Goal: Browse casually: Explore the website without a specific task or goal

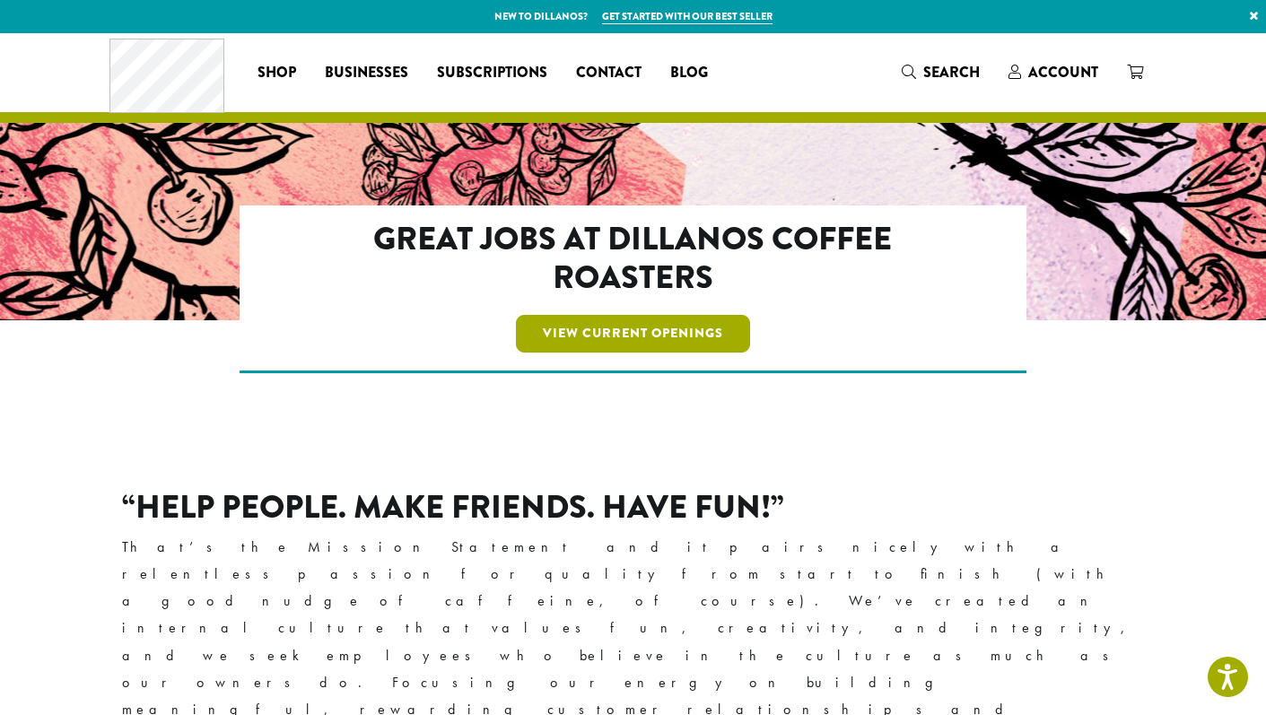
click at [560, 339] on link "View Current Openings" at bounding box center [633, 334] width 234 height 38
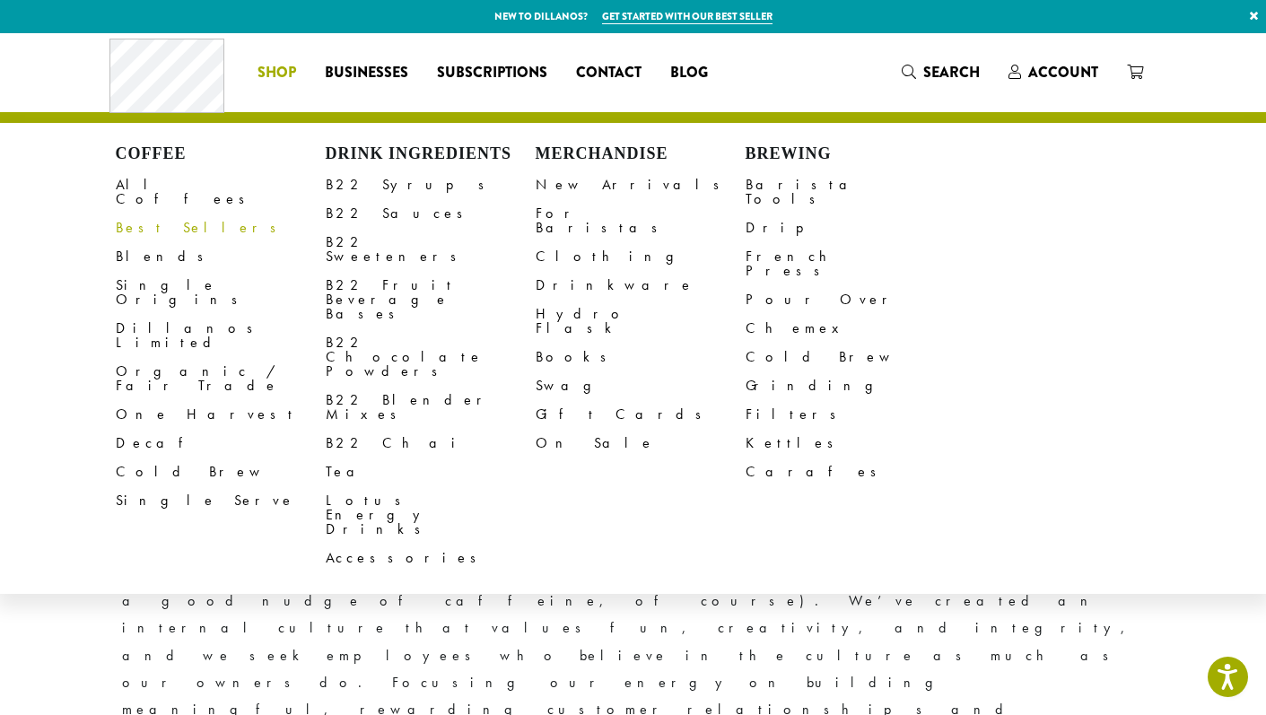
click at [281, 72] on li "Coffee All Coffees Best Sellers Blends Single Origins Dillanos Limited Organic …" at bounding box center [276, 72] width 67 height 29
click at [619, 182] on link "New Arrivals" at bounding box center [641, 184] width 210 height 29
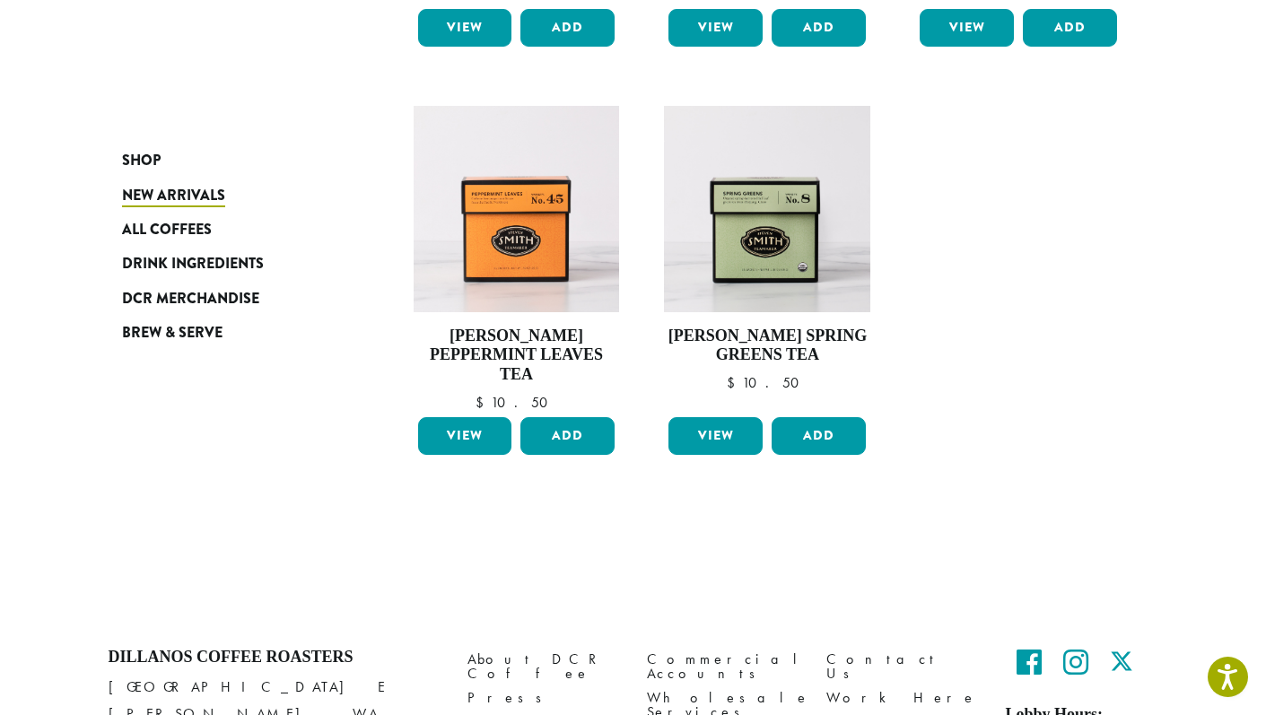
scroll to position [1435, 0]
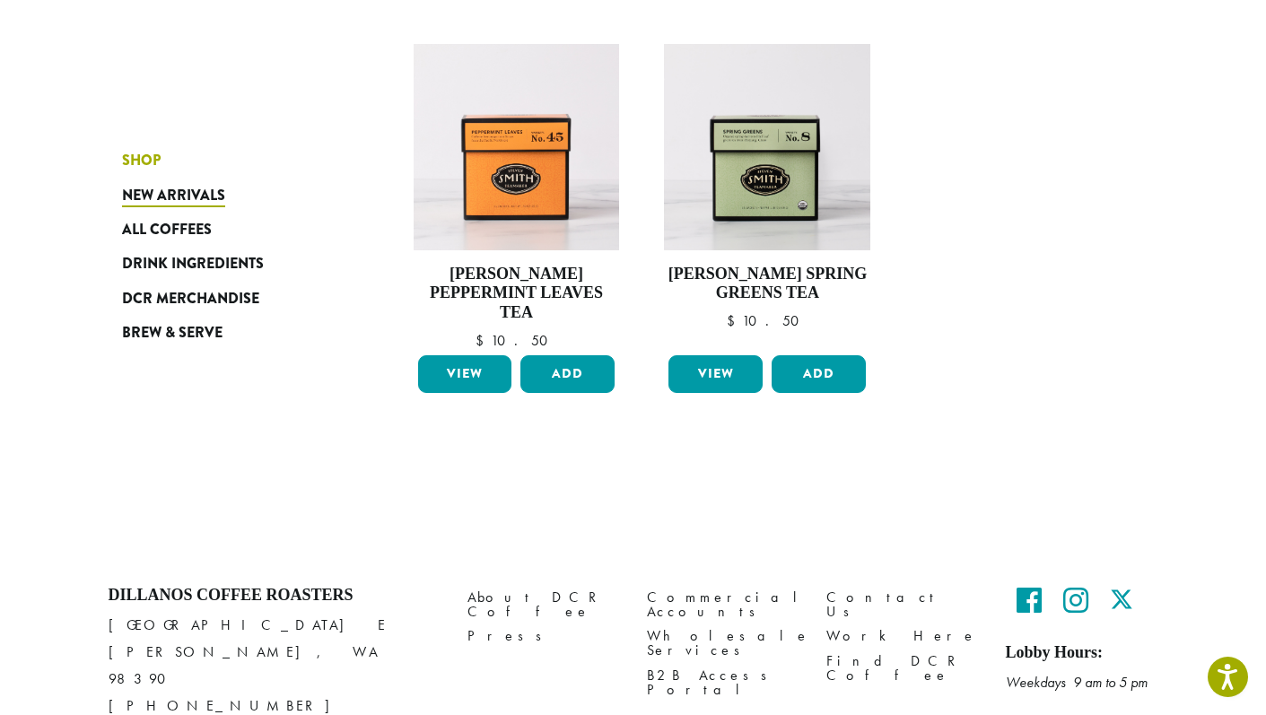
click at [147, 149] on link "Shop" at bounding box center [229, 161] width 215 height 34
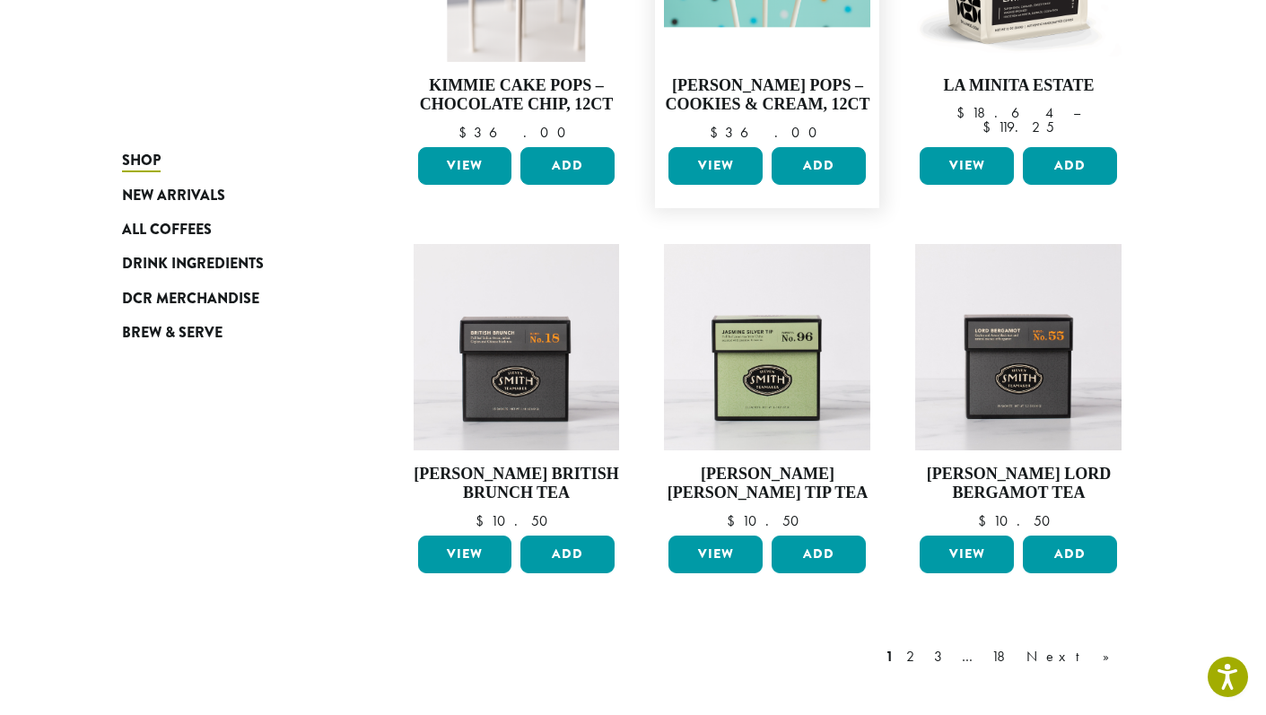
scroll to position [1509, 0]
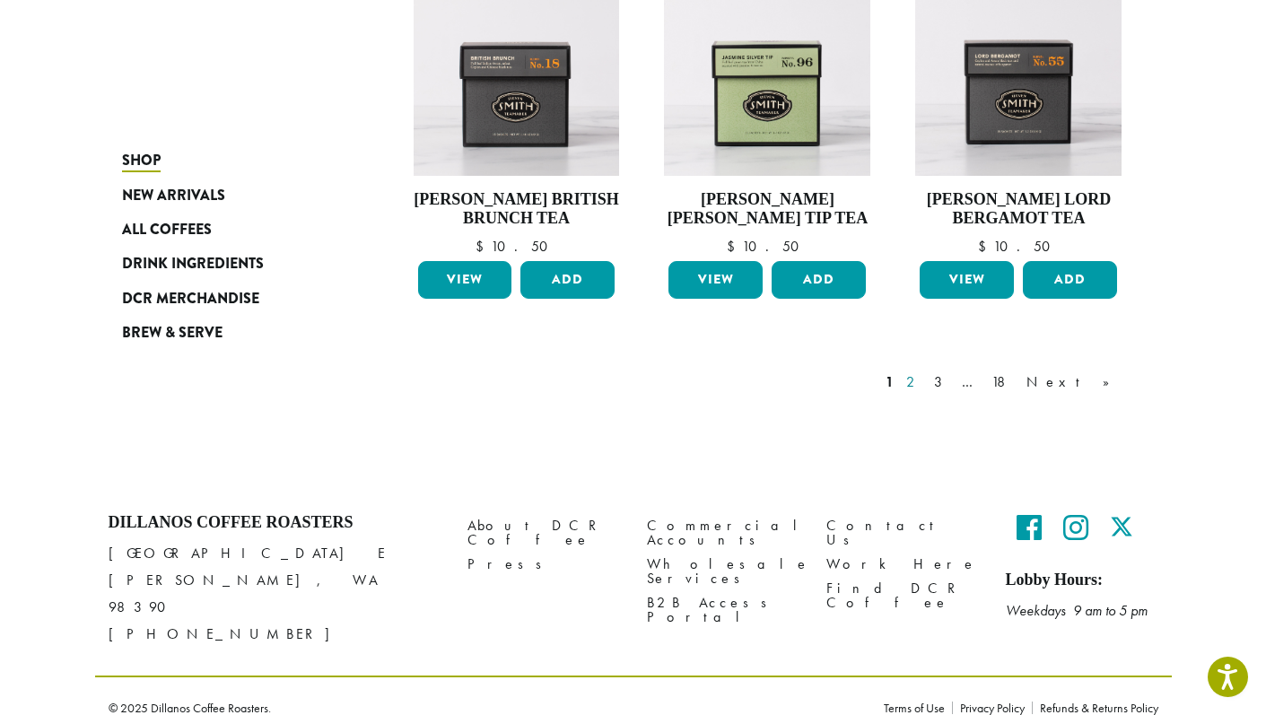
click at [925, 389] on link "2" at bounding box center [914, 382] width 22 height 22
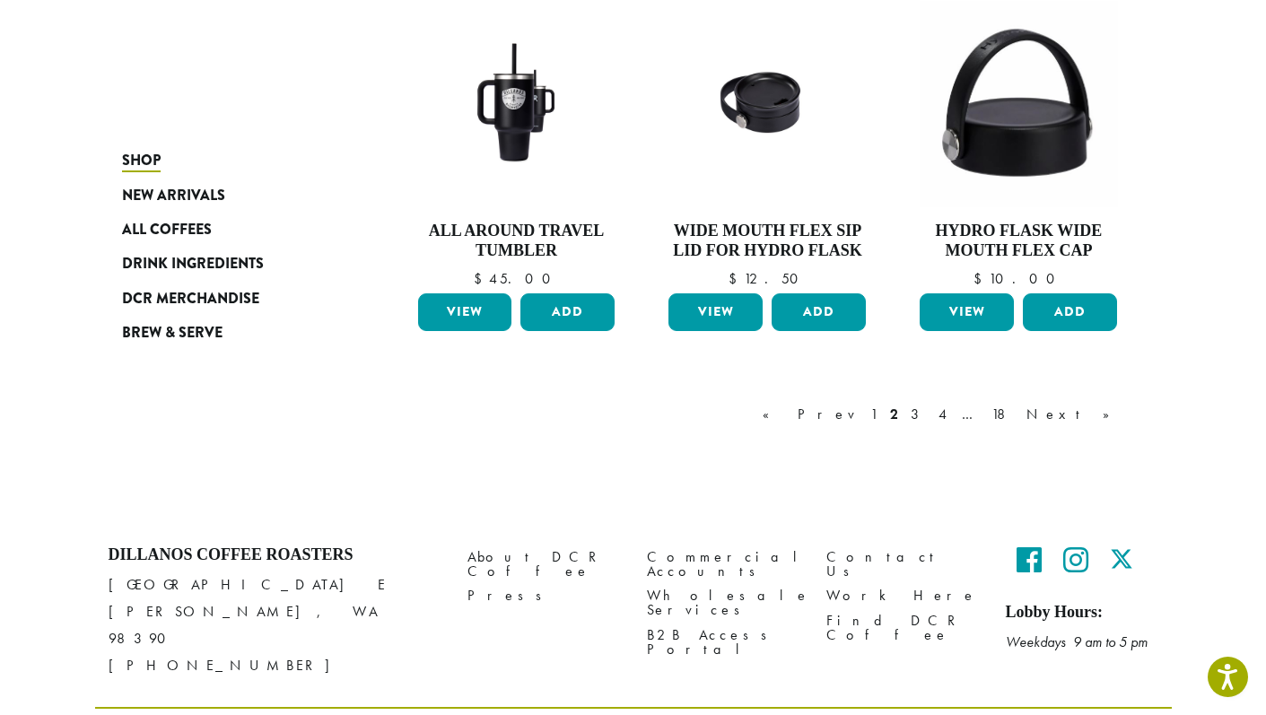
scroll to position [1556, 0]
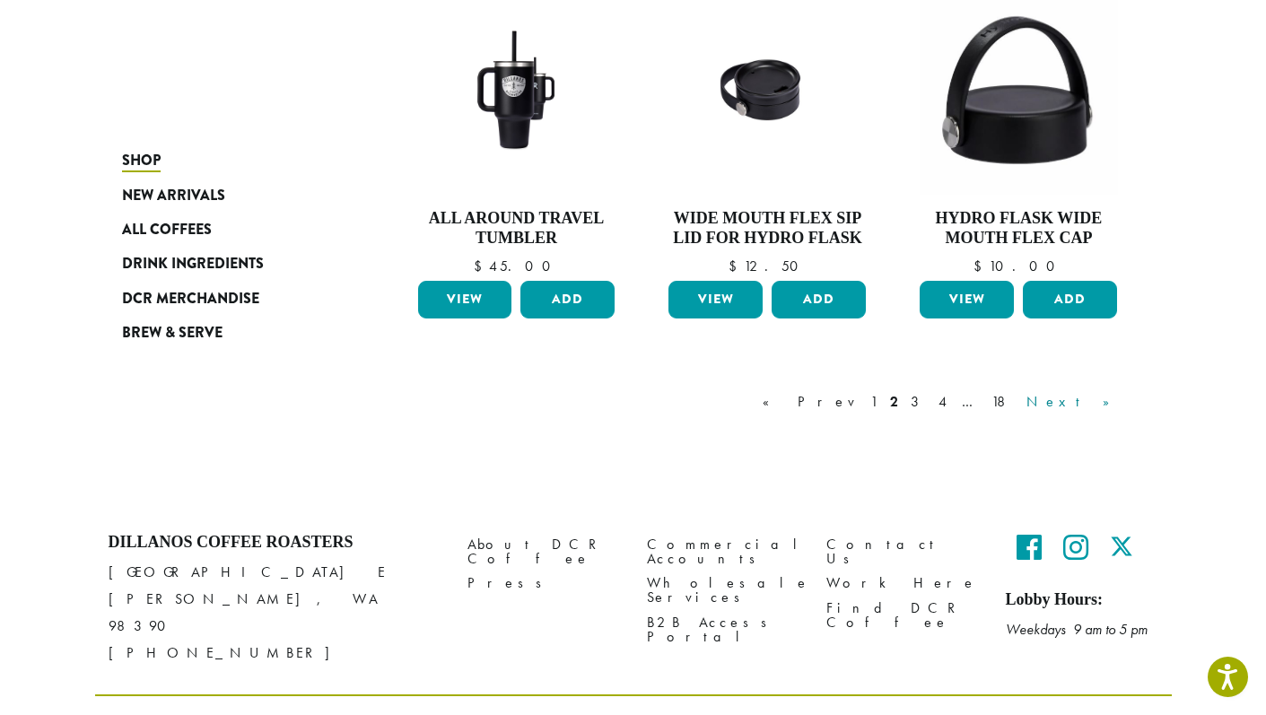
click at [1105, 391] on link "Next »" at bounding box center [1074, 402] width 103 height 22
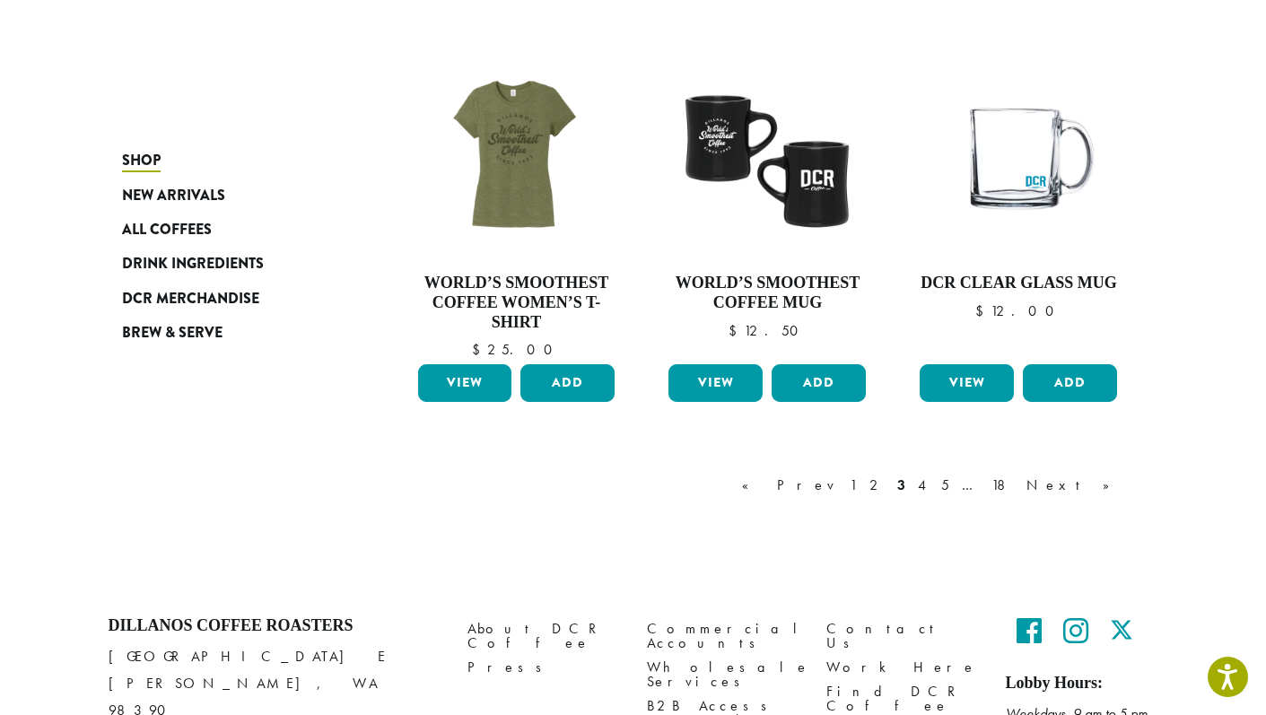
scroll to position [1460, 0]
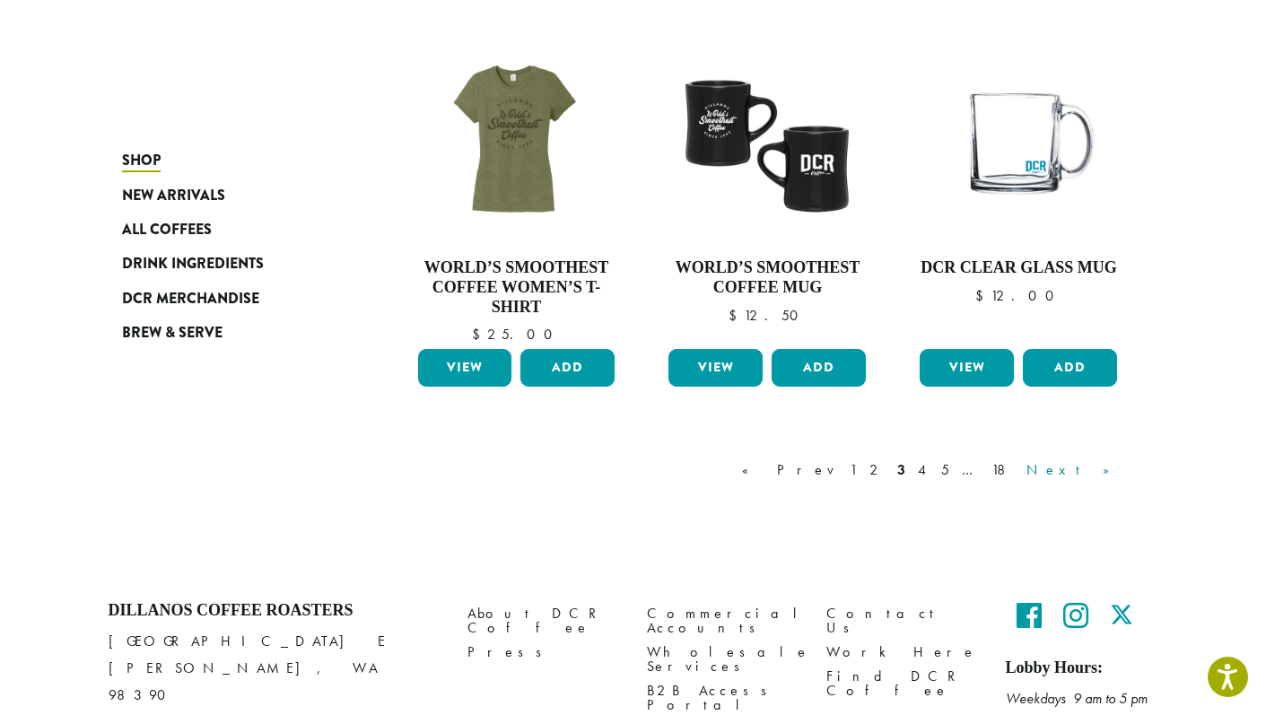
click at [1113, 459] on link "Next »" at bounding box center [1074, 470] width 103 height 22
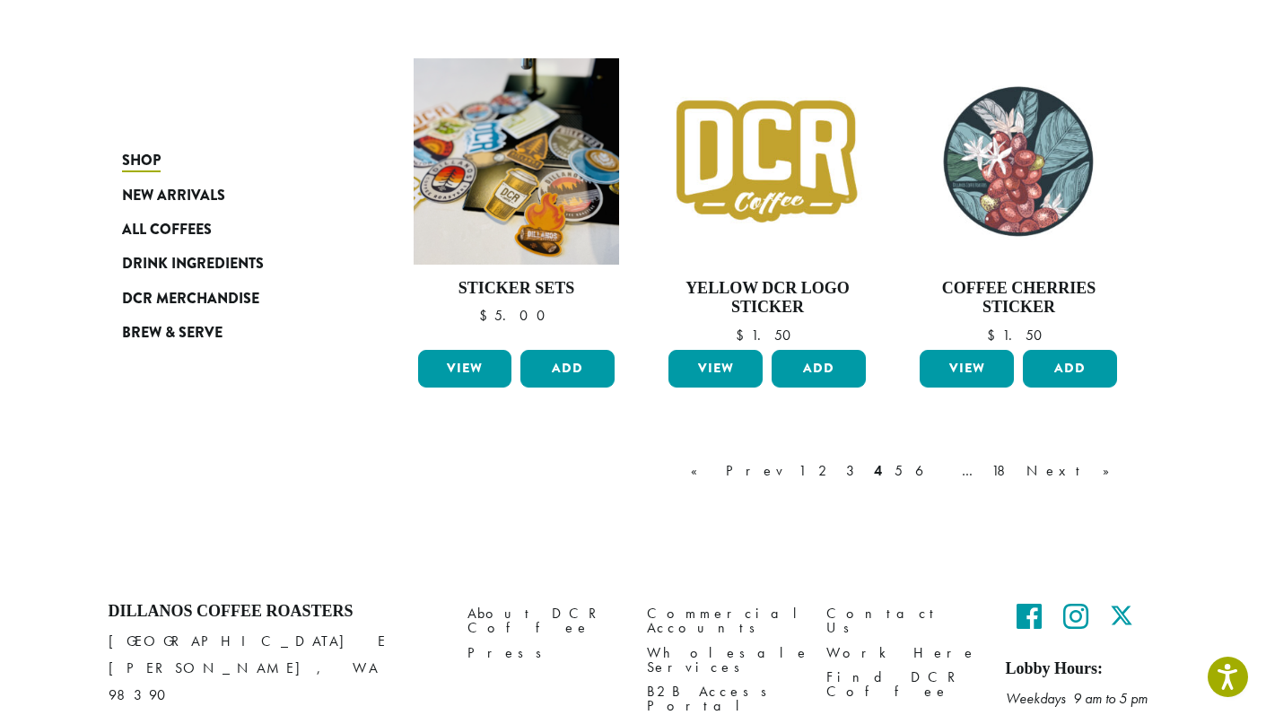
scroll to position [1486, 0]
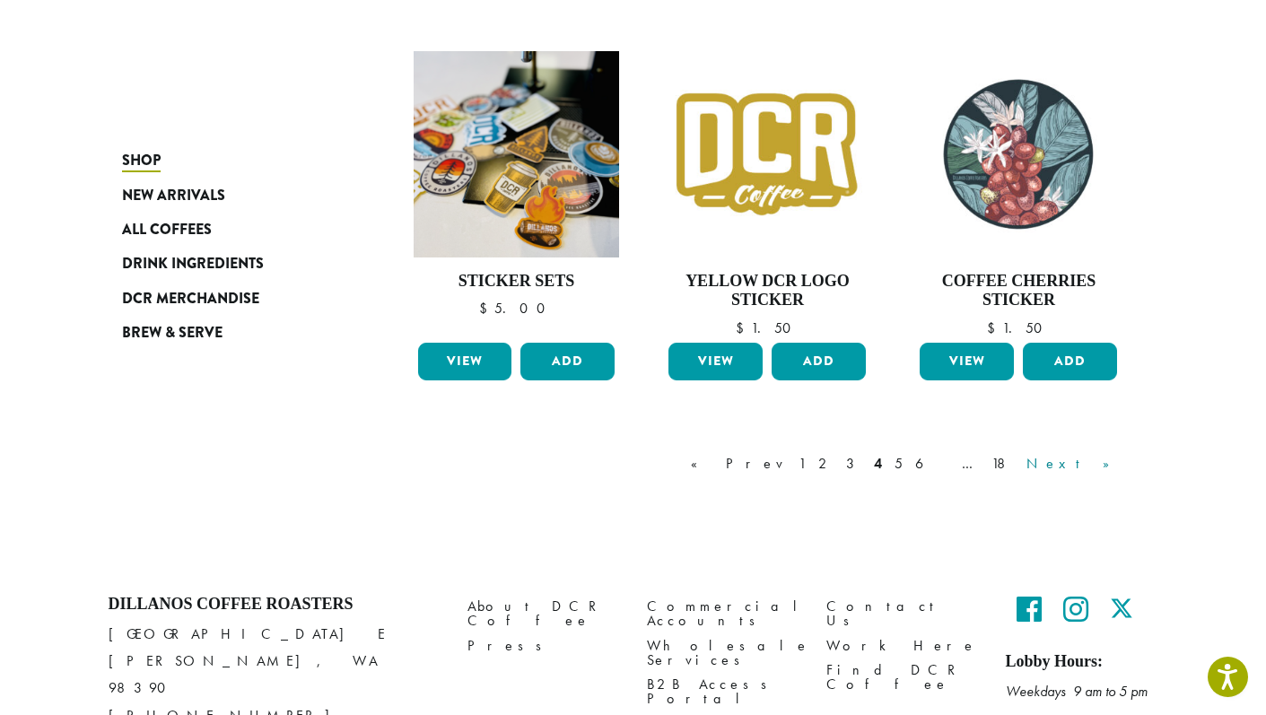
click at [1107, 459] on link "Next »" at bounding box center [1074, 464] width 103 height 22
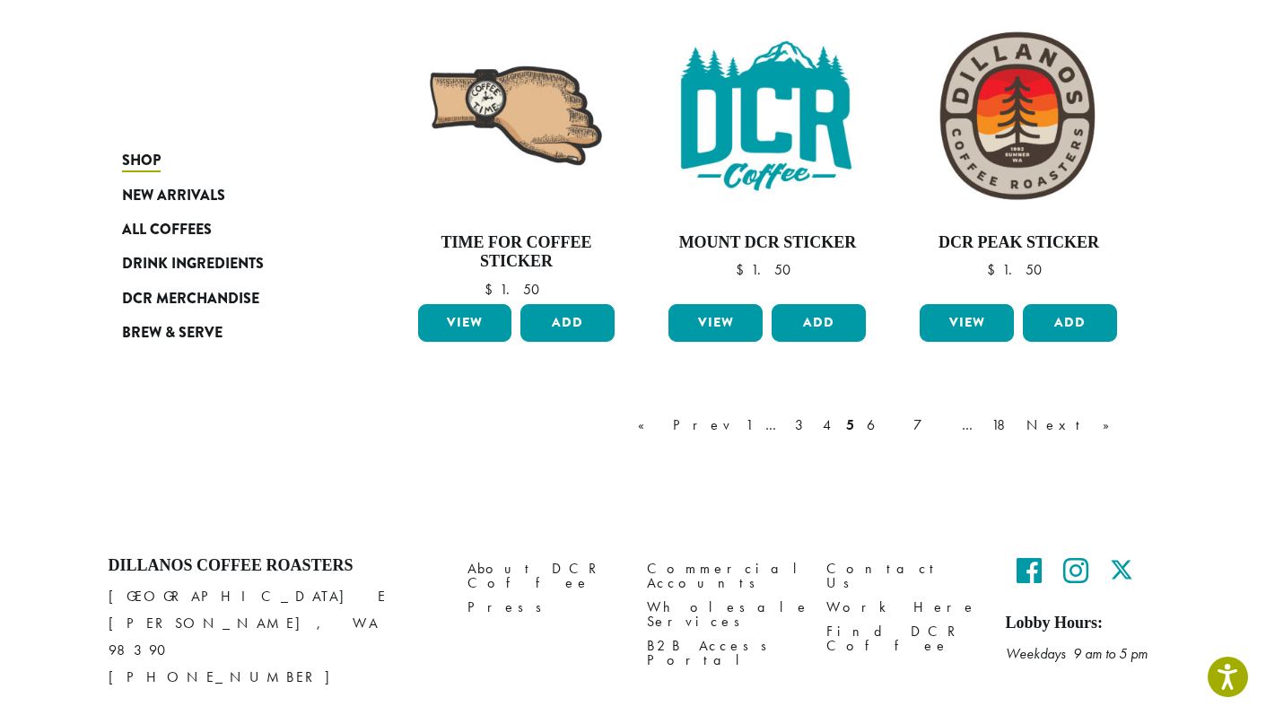
scroll to position [1509, 0]
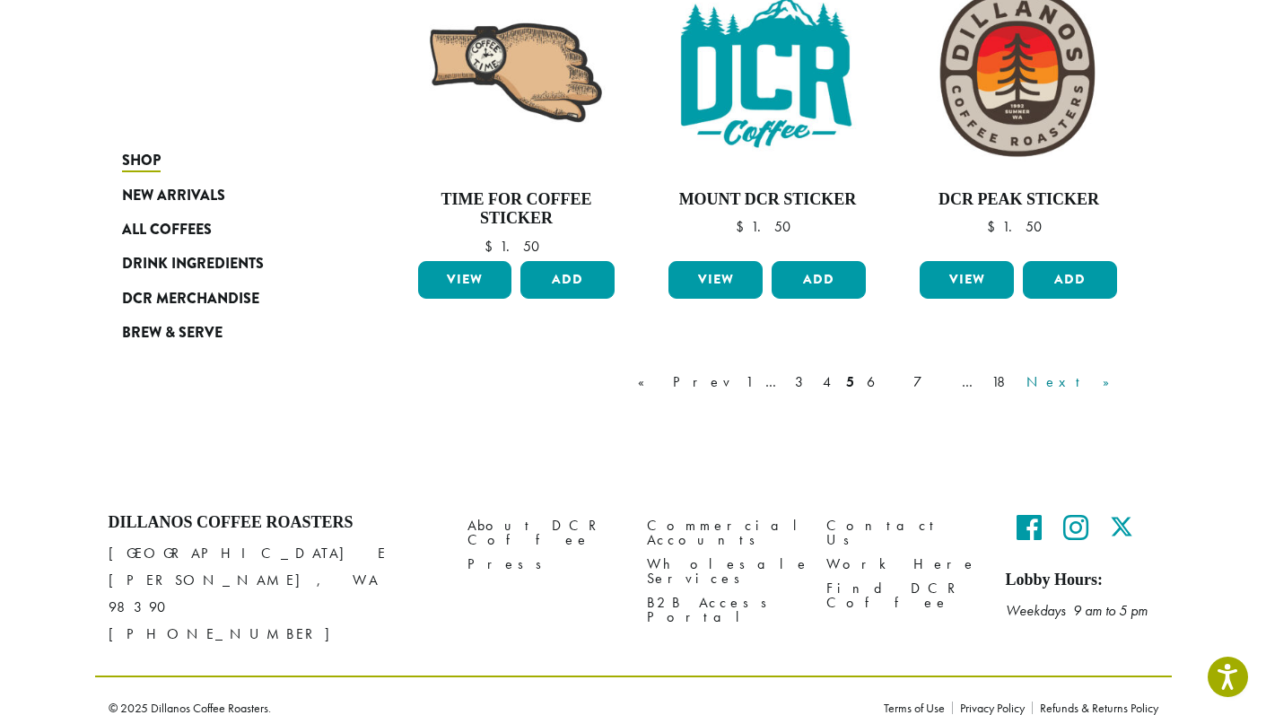
click at [1104, 381] on link "Next »" at bounding box center [1074, 382] width 103 height 22
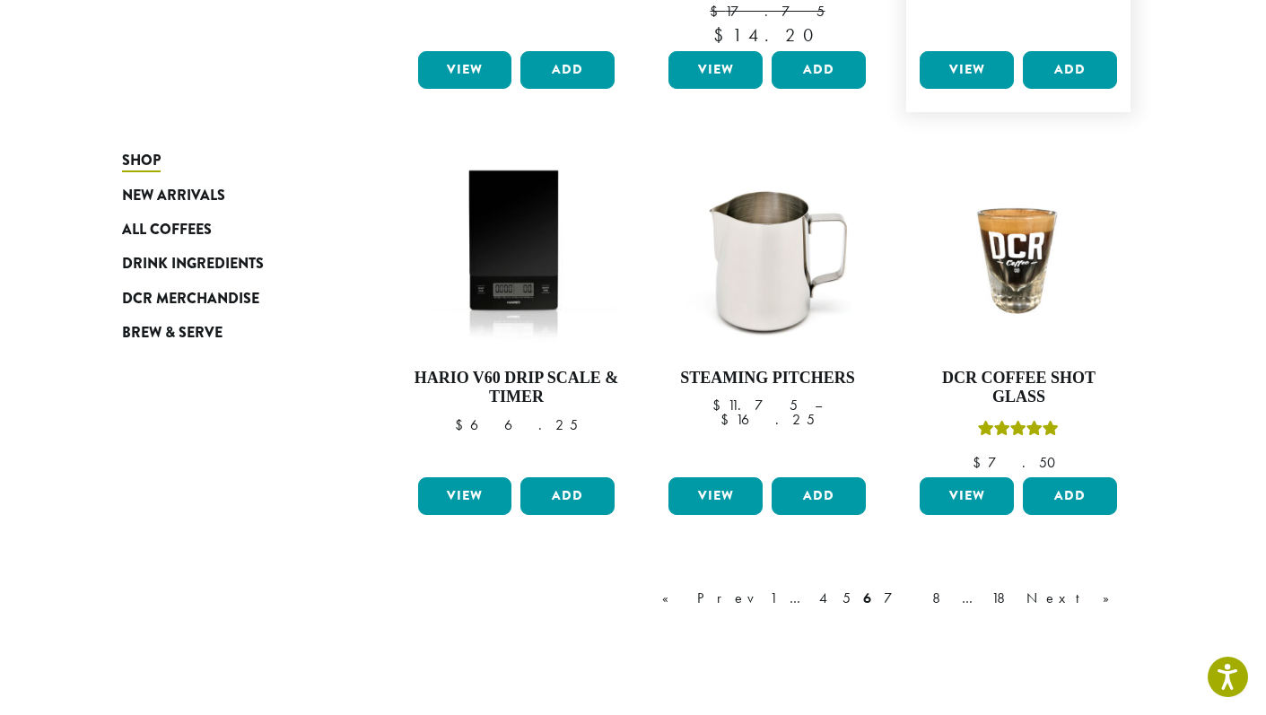
scroll to position [1459, 0]
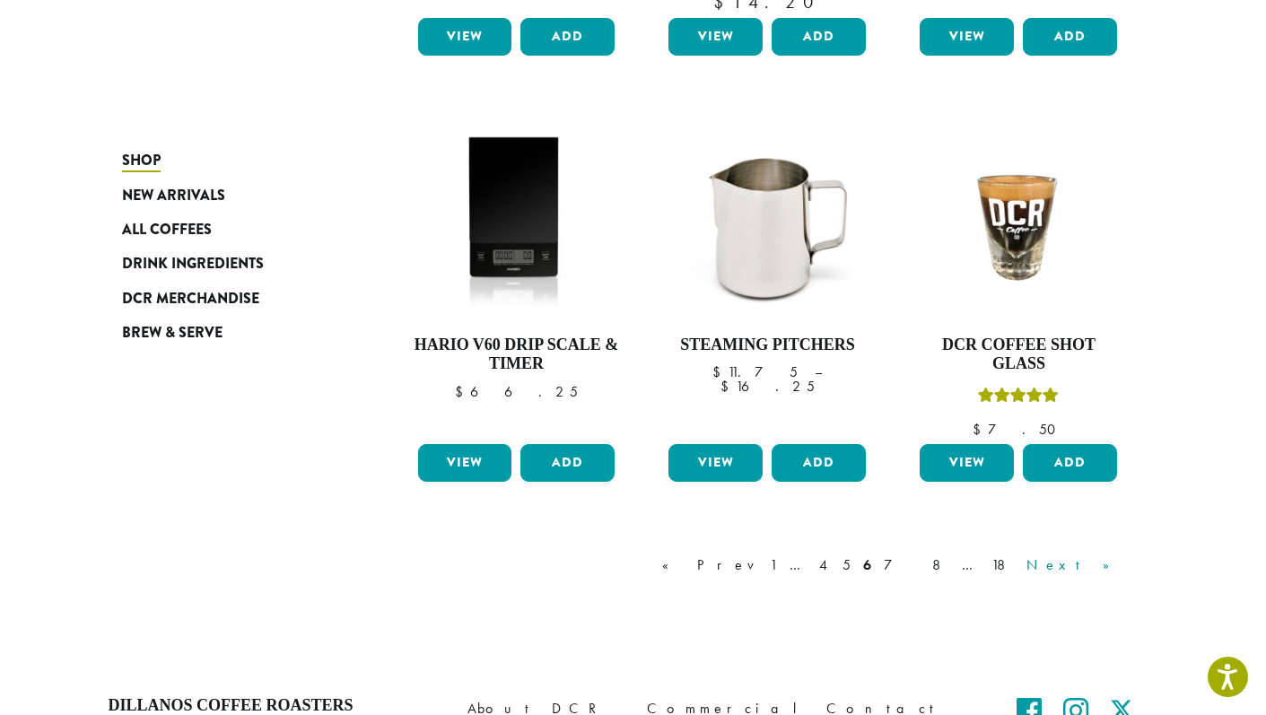
click at [1102, 554] on link "Next »" at bounding box center [1074, 565] width 103 height 22
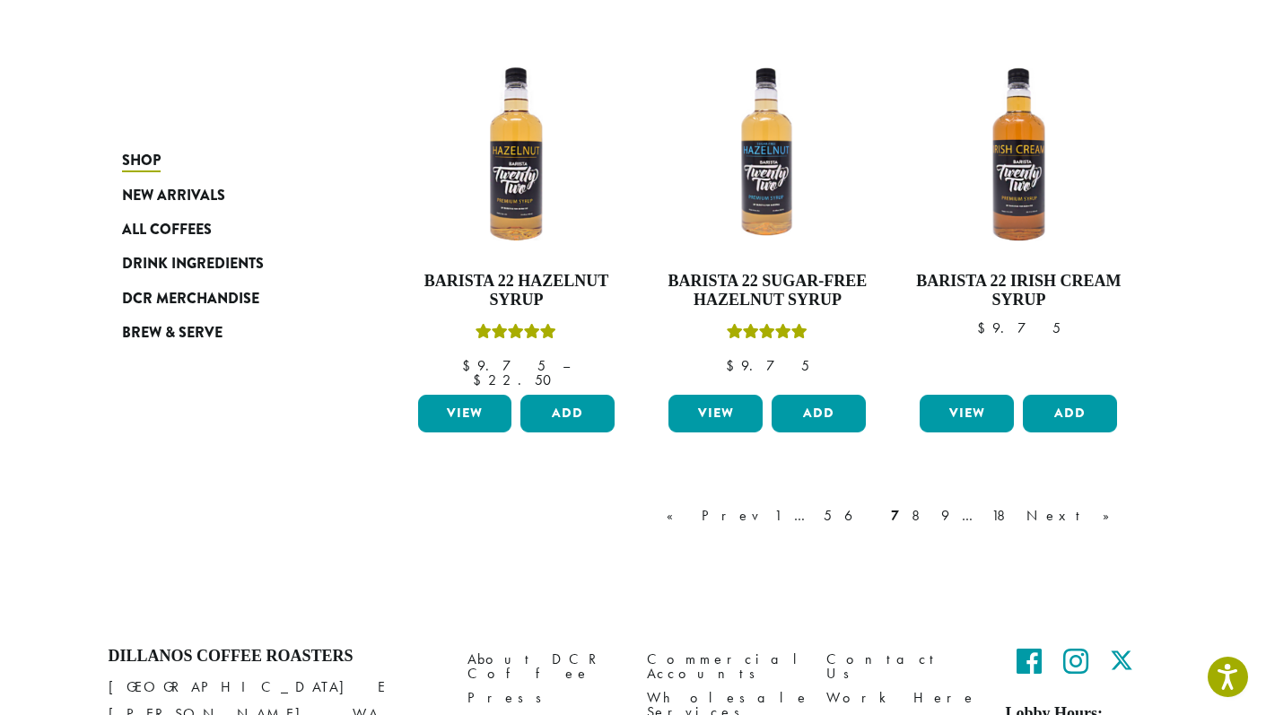
scroll to position [1545, 0]
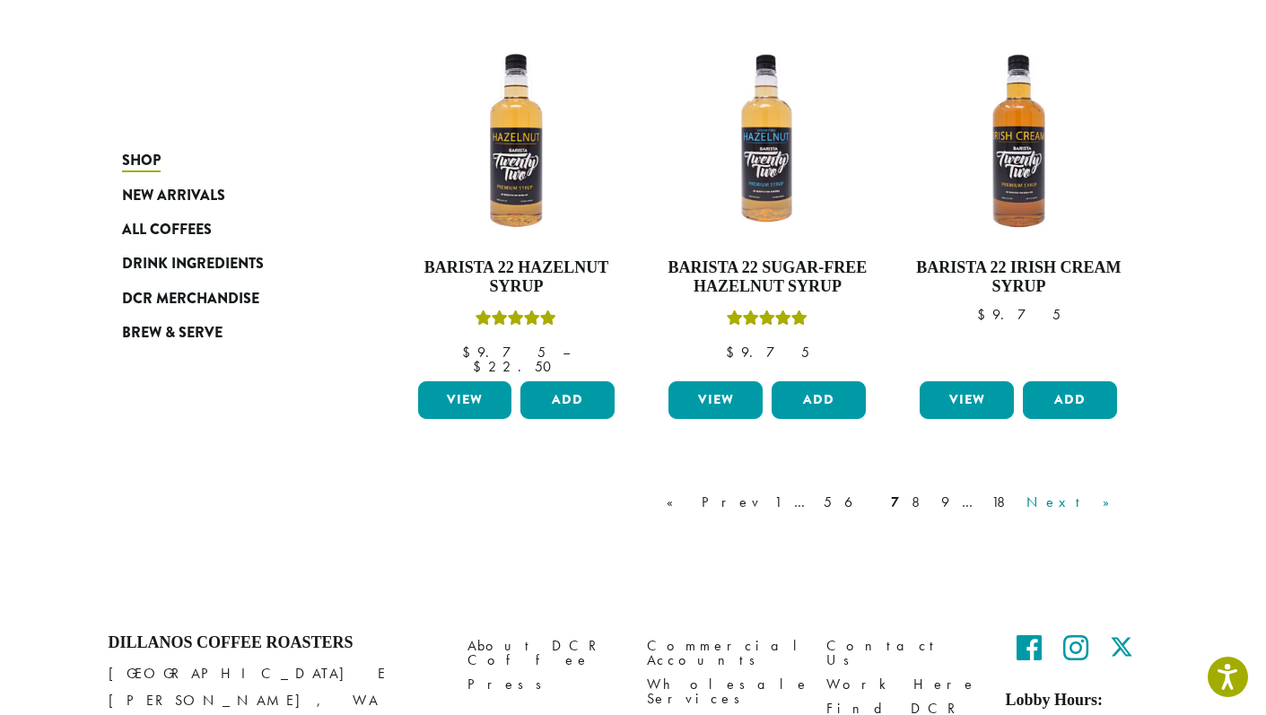
click at [1095, 492] on link "Next »" at bounding box center [1074, 503] width 103 height 22
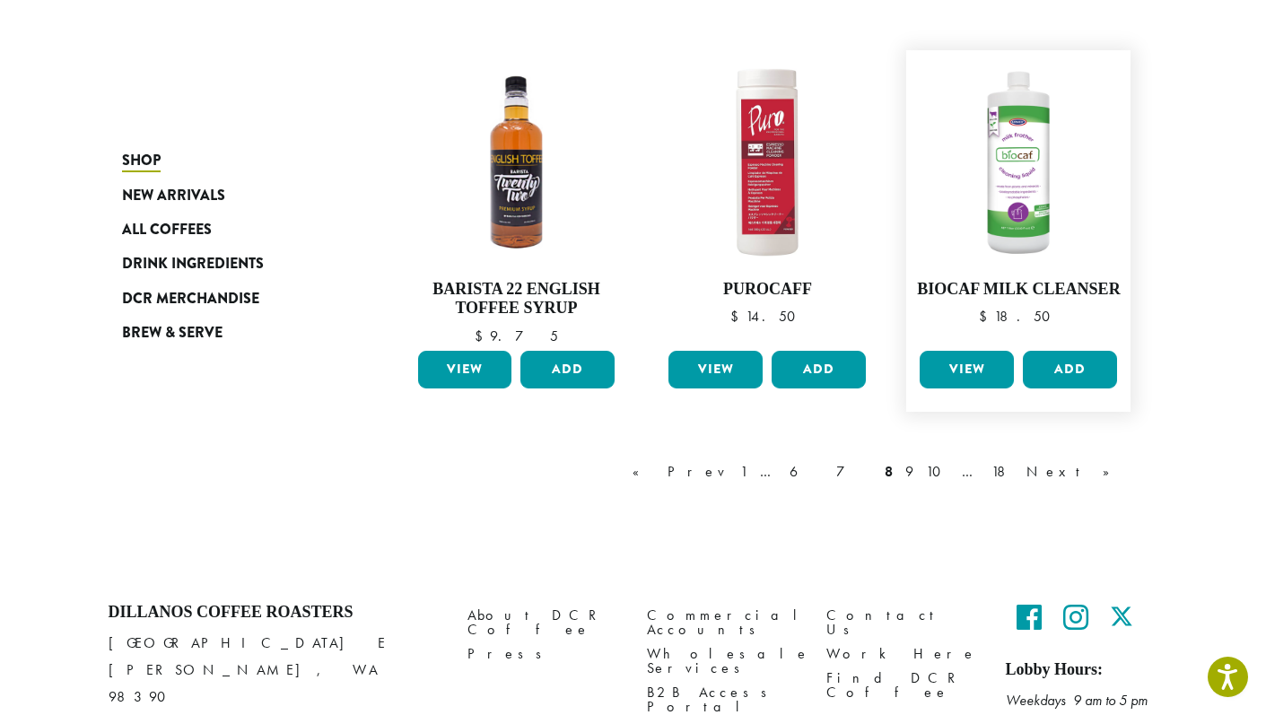
scroll to position [1489, 0]
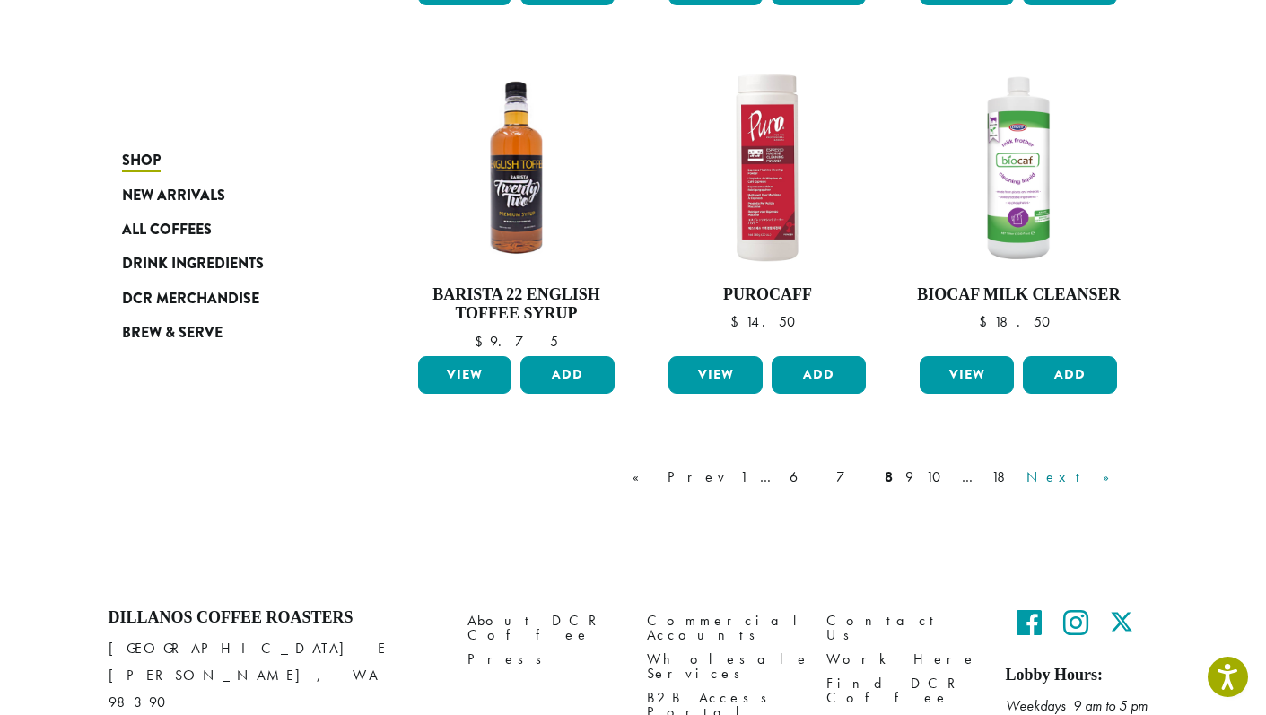
click at [1110, 476] on link "Next »" at bounding box center [1074, 478] width 103 height 22
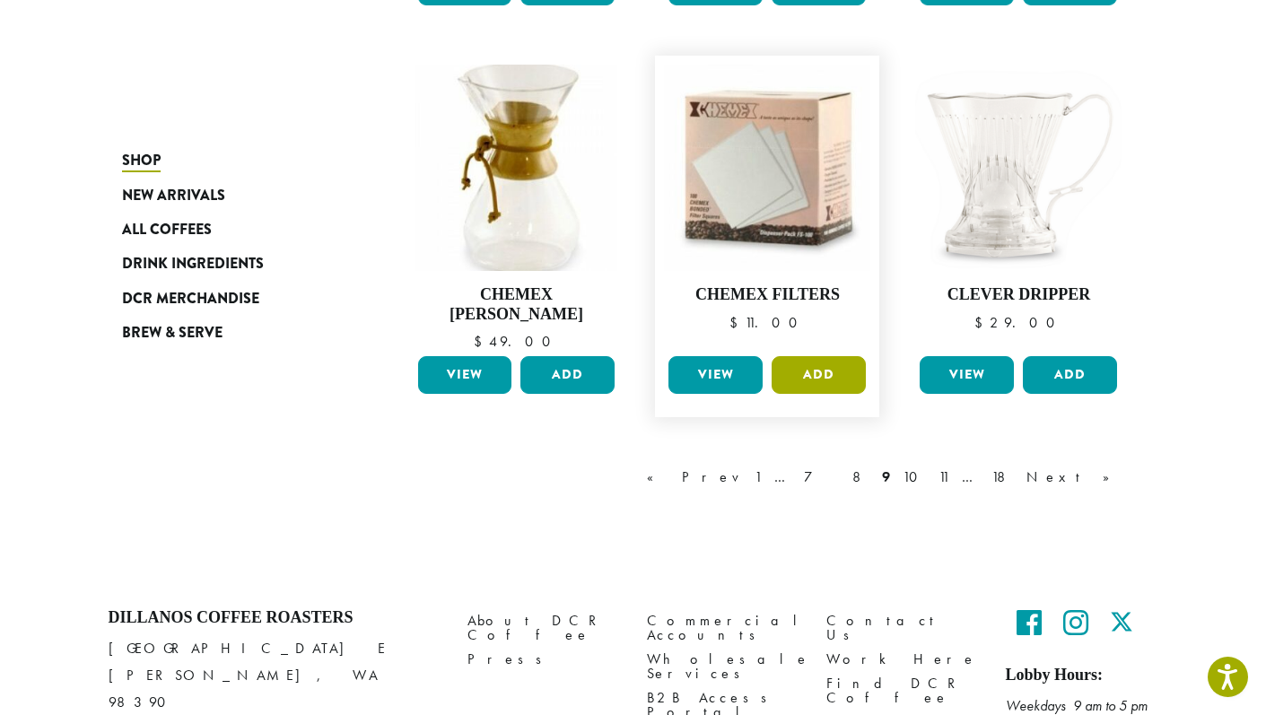
scroll to position [1509, 0]
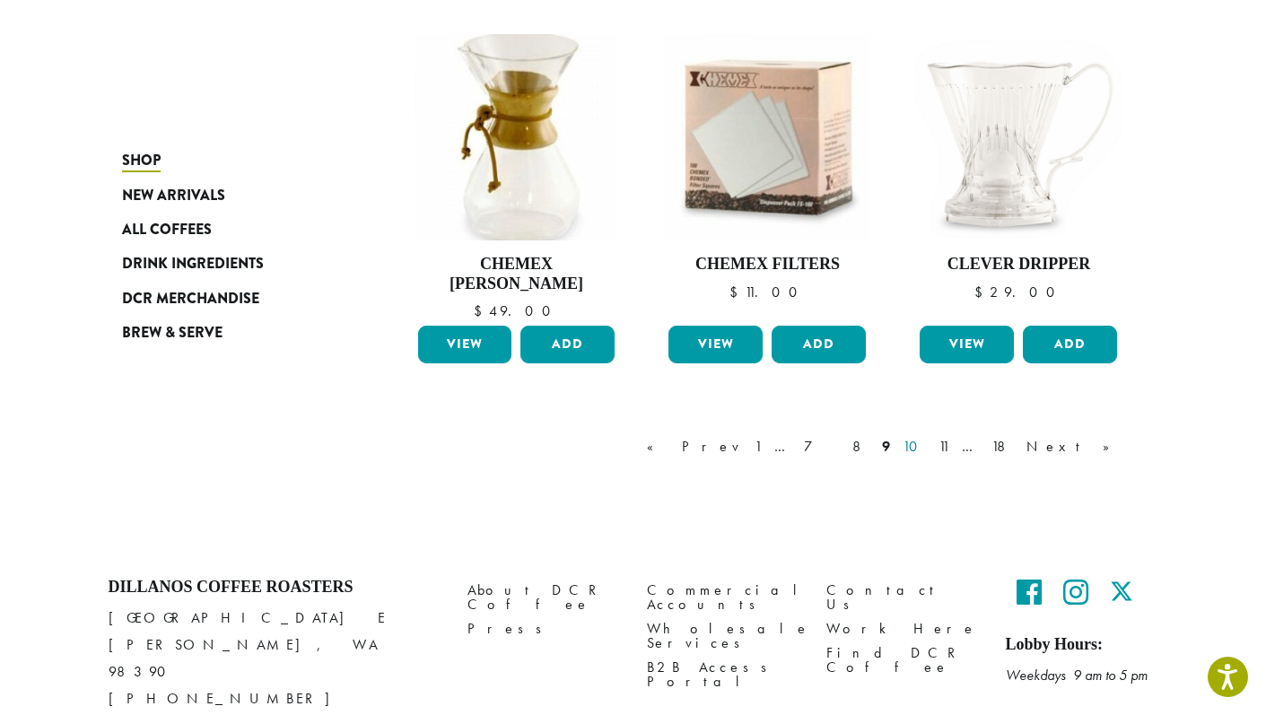
click at [929, 436] on link "10" at bounding box center [914, 447] width 31 height 22
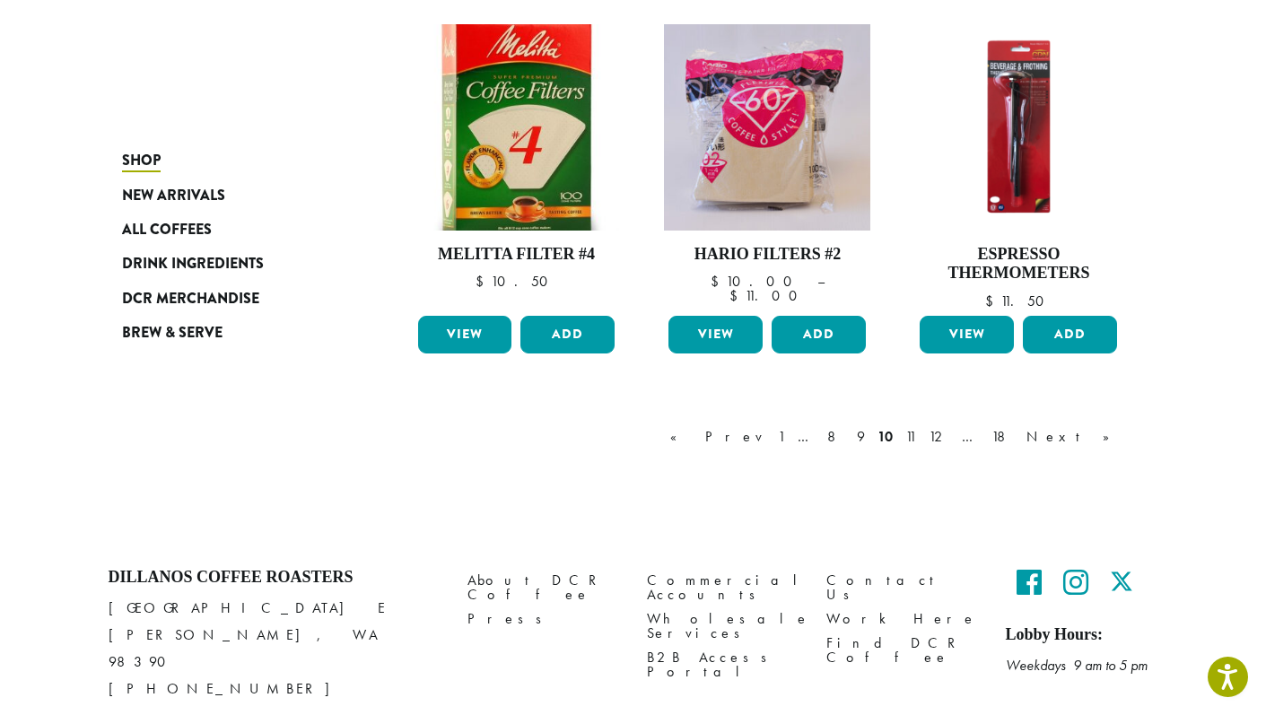
scroll to position [1469, 0]
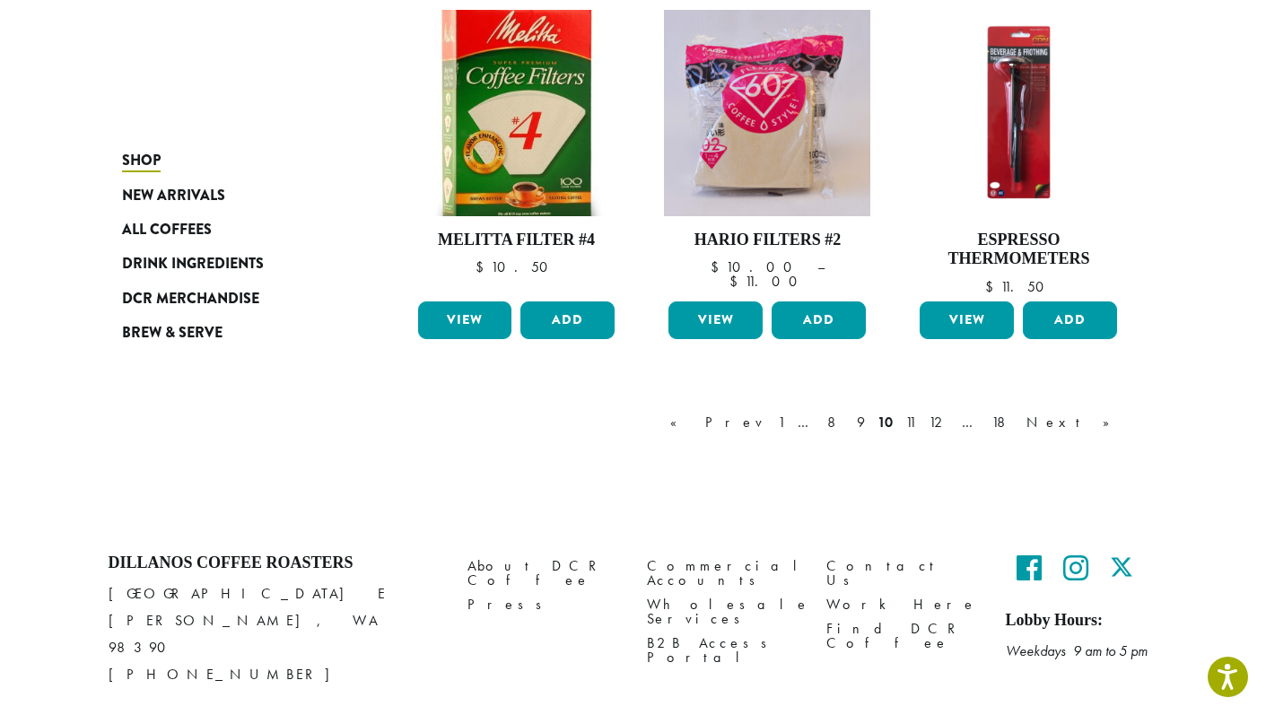
click at [920, 431] on link "11" at bounding box center [911, 423] width 18 height 22
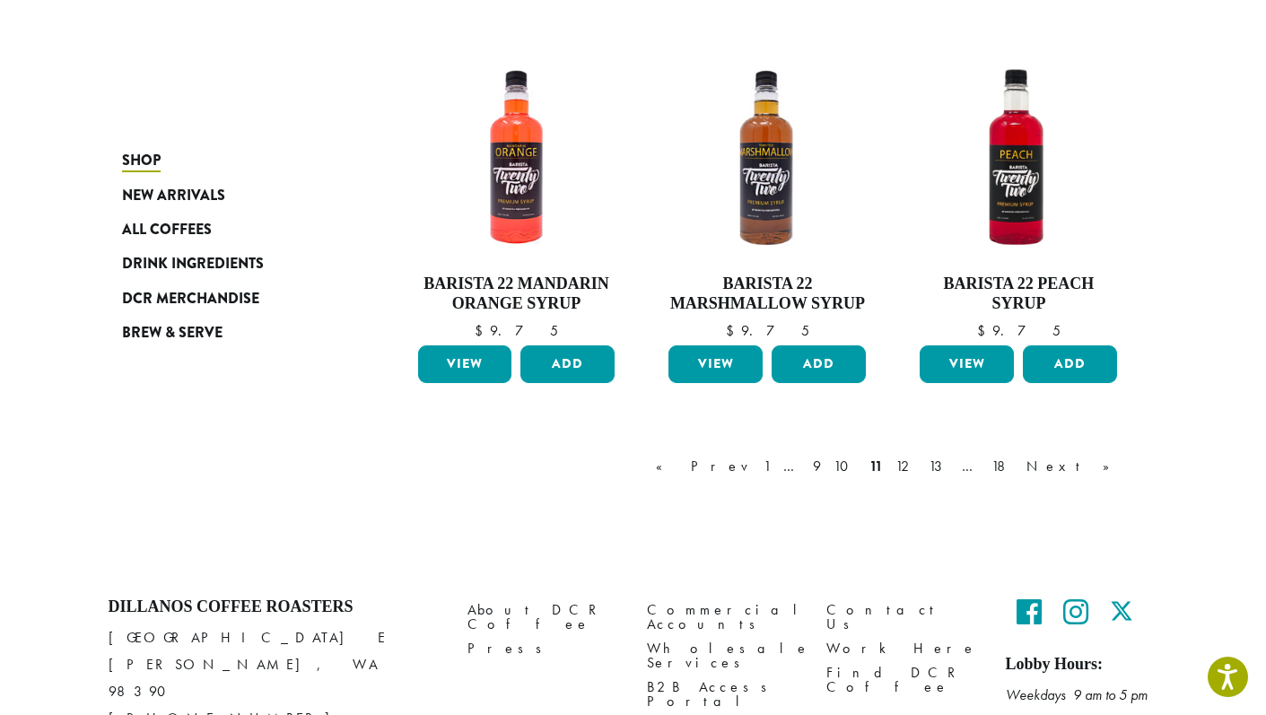
scroll to position [1451, 0]
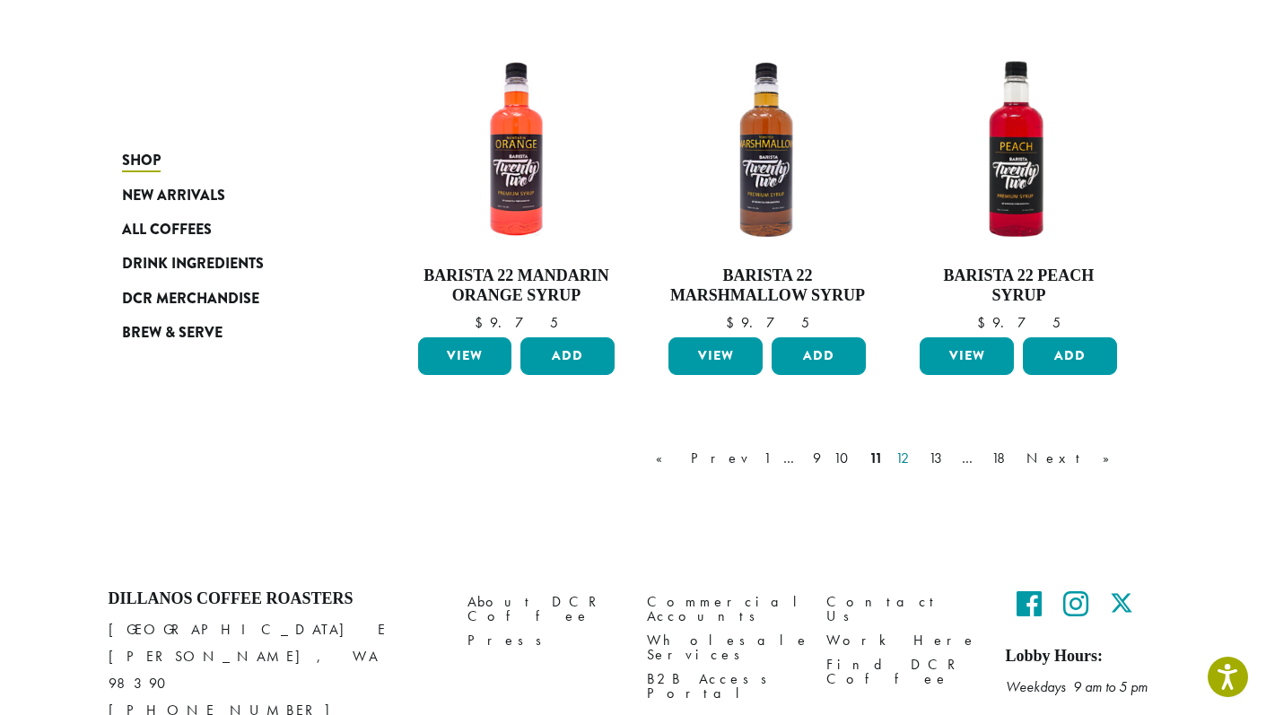
click at [920, 465] on link "12" at bounding box center [906, 459] width 28 height 22
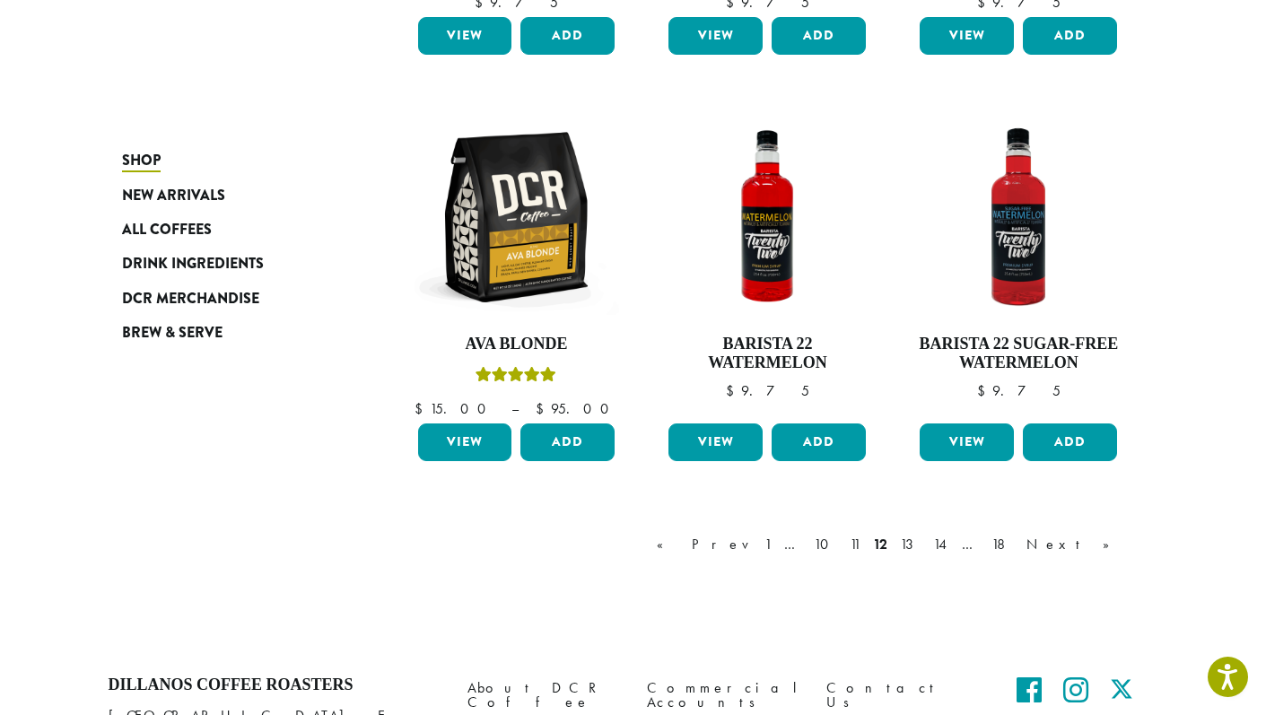
scroll to position [1408, 0]
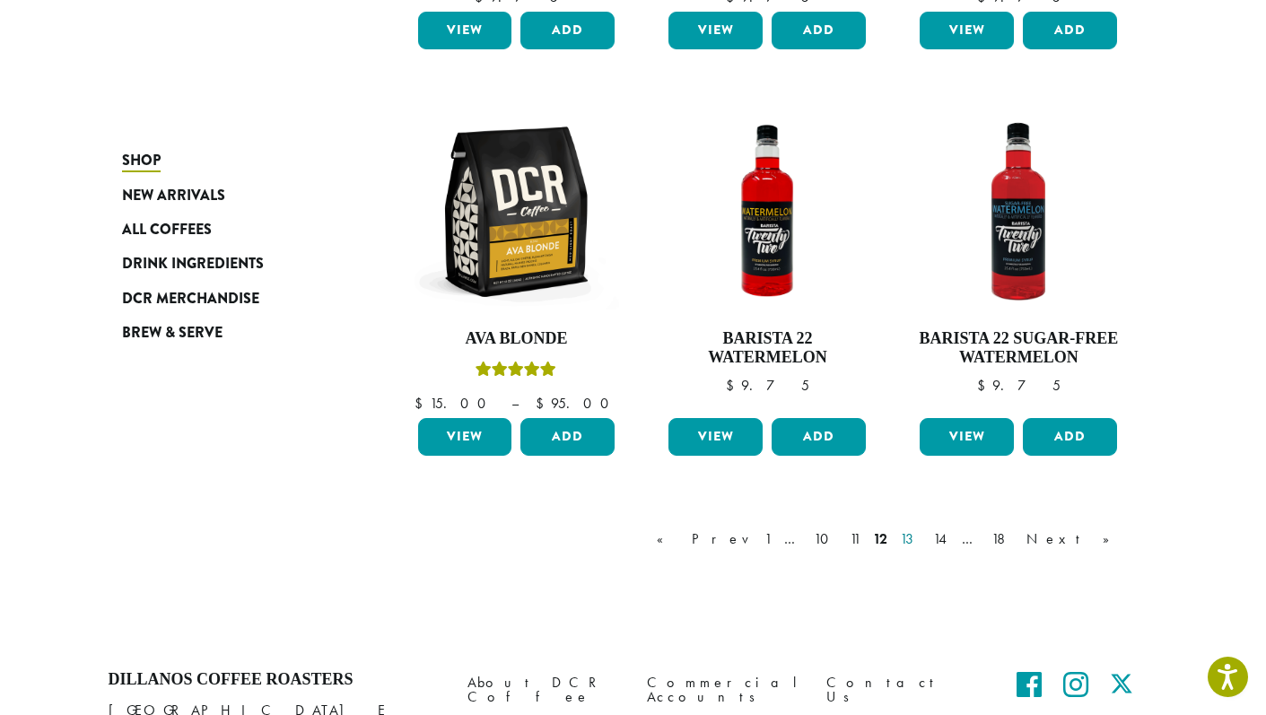
click at [924, 541] on link "13" at bounding box center [910, 539] width 28 height 22
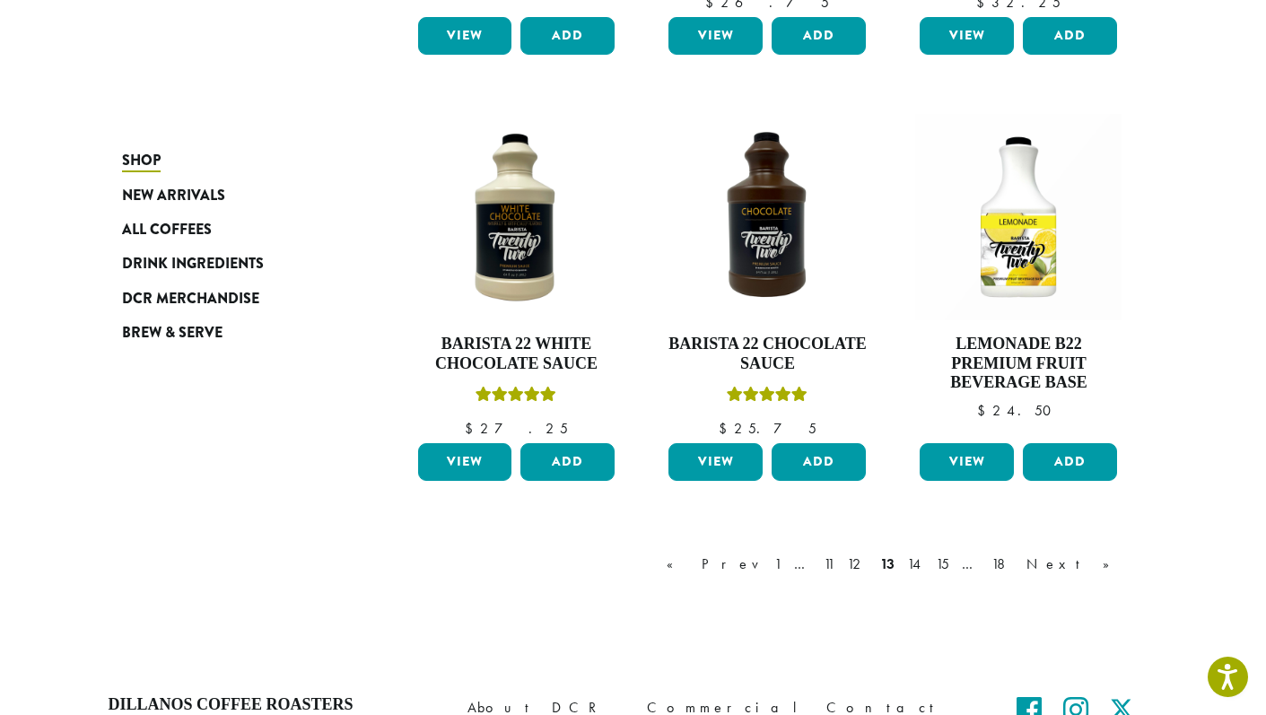
scroll to position [1580, 0]
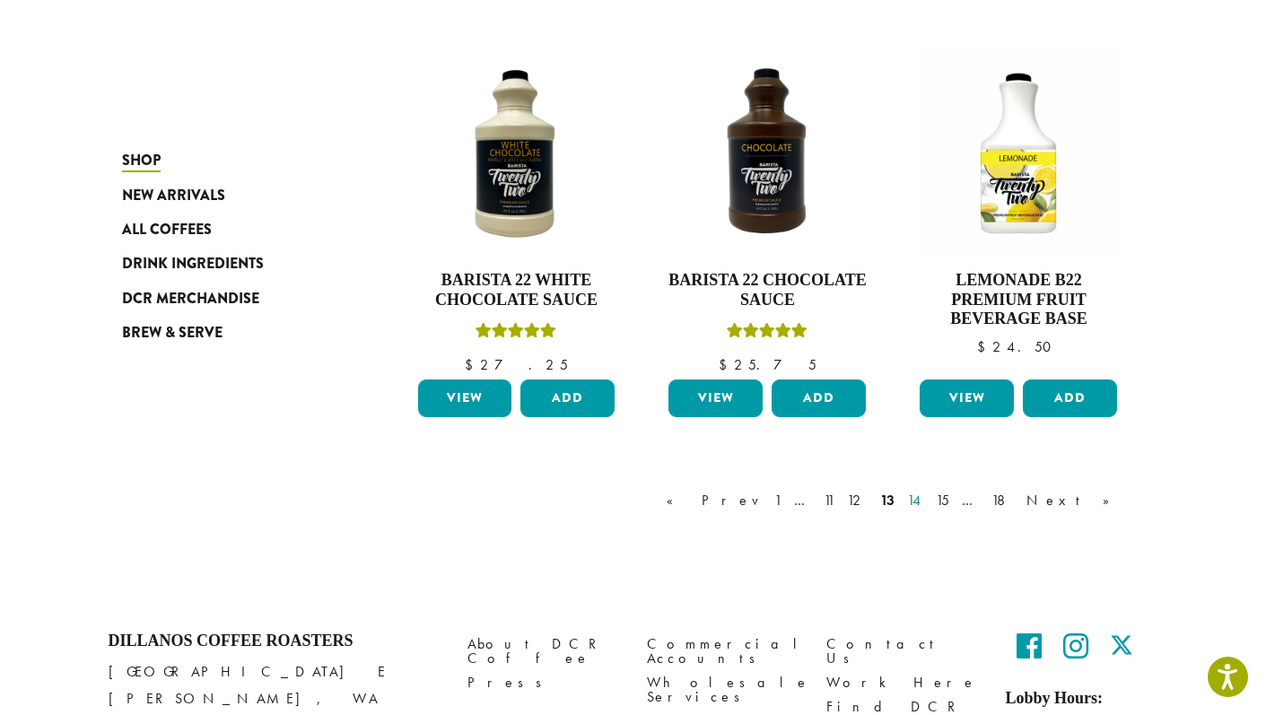
click at [927, 503] on link "14" at bounding box center [914, 501] width 23 height 22
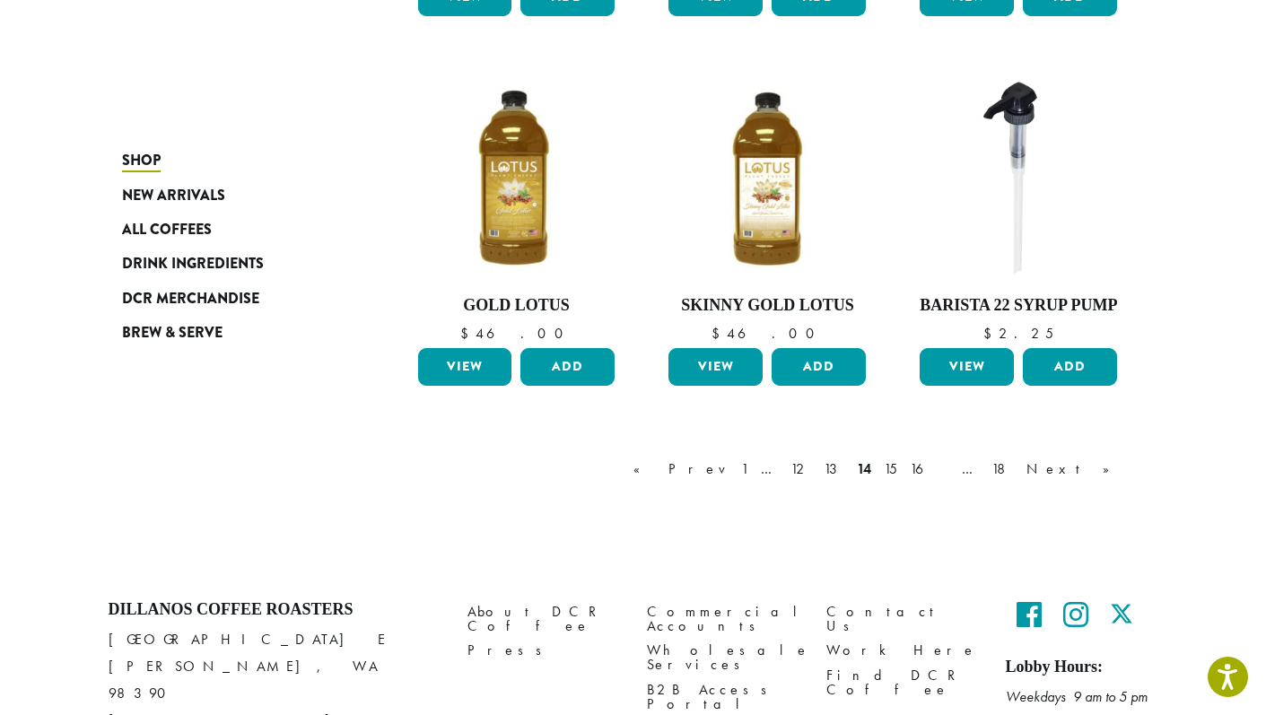
scroll to position [1499, 0]
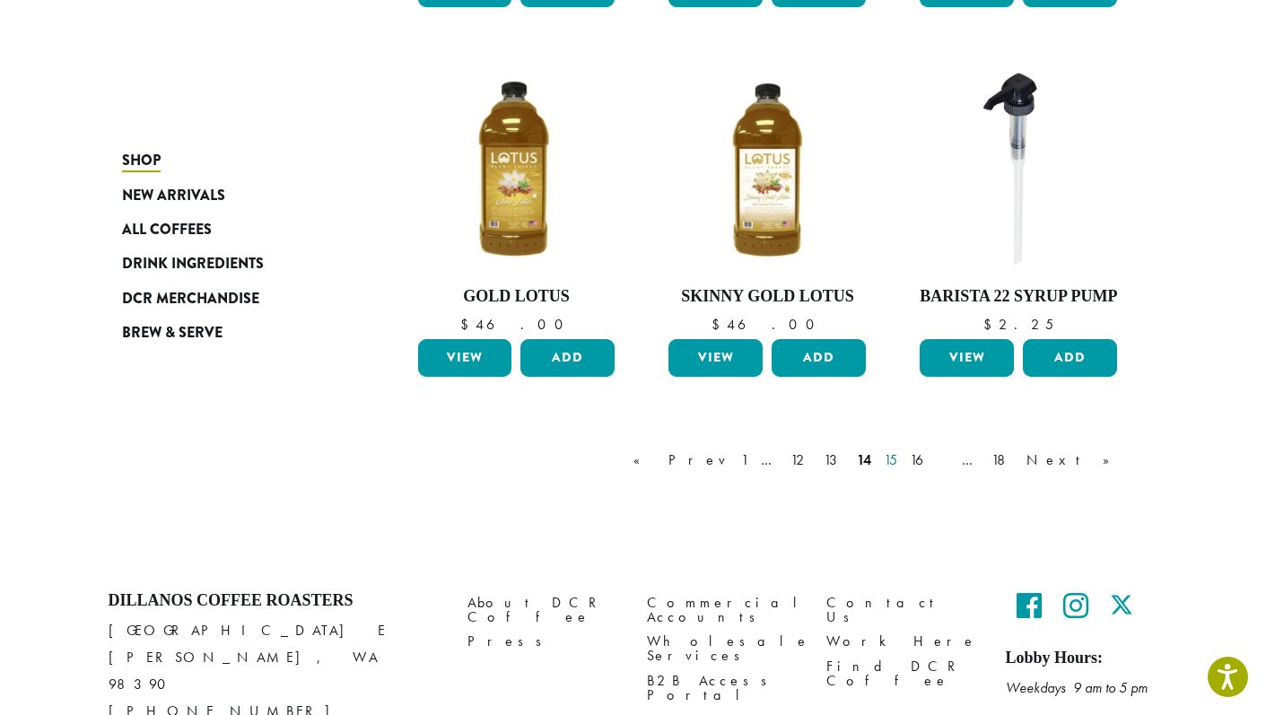
click at [901, 449] on link "15" at bounding box center [890, 460] width 21 height 22
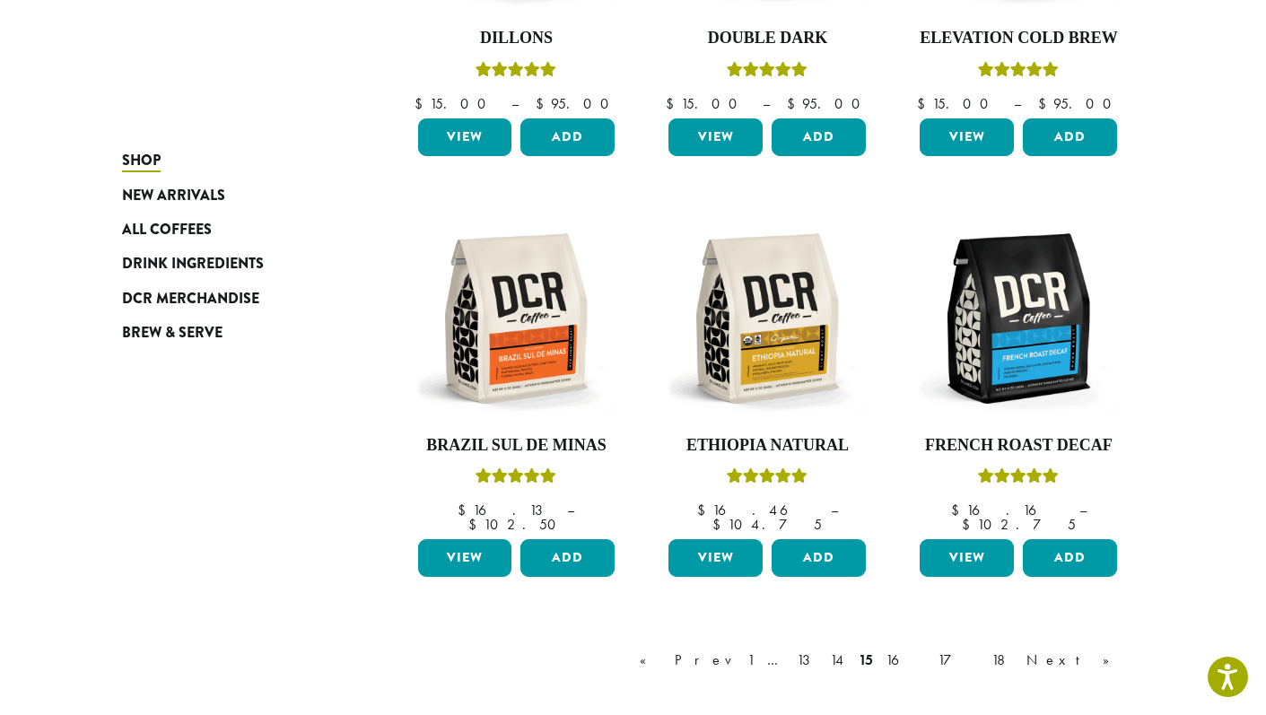
scroll to position [1305, 0]
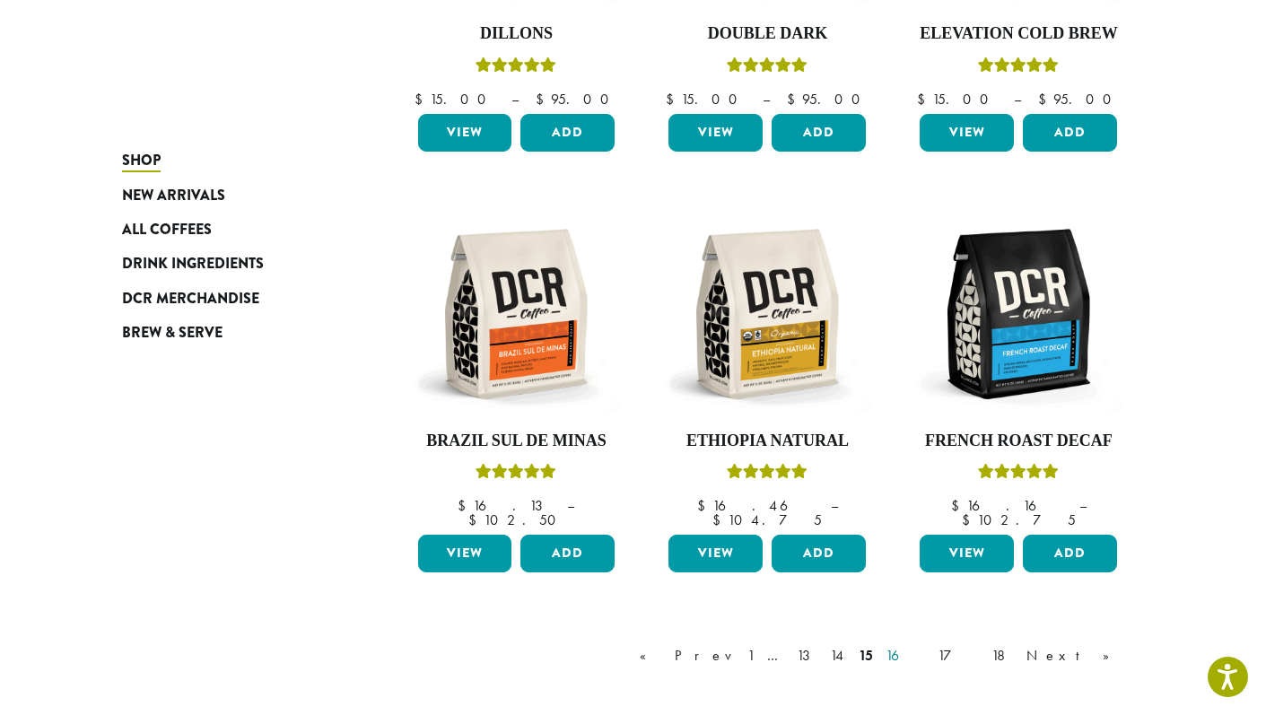
click at [929, 645] on link "16" at bounding box center [905, 656] width 47 height 22
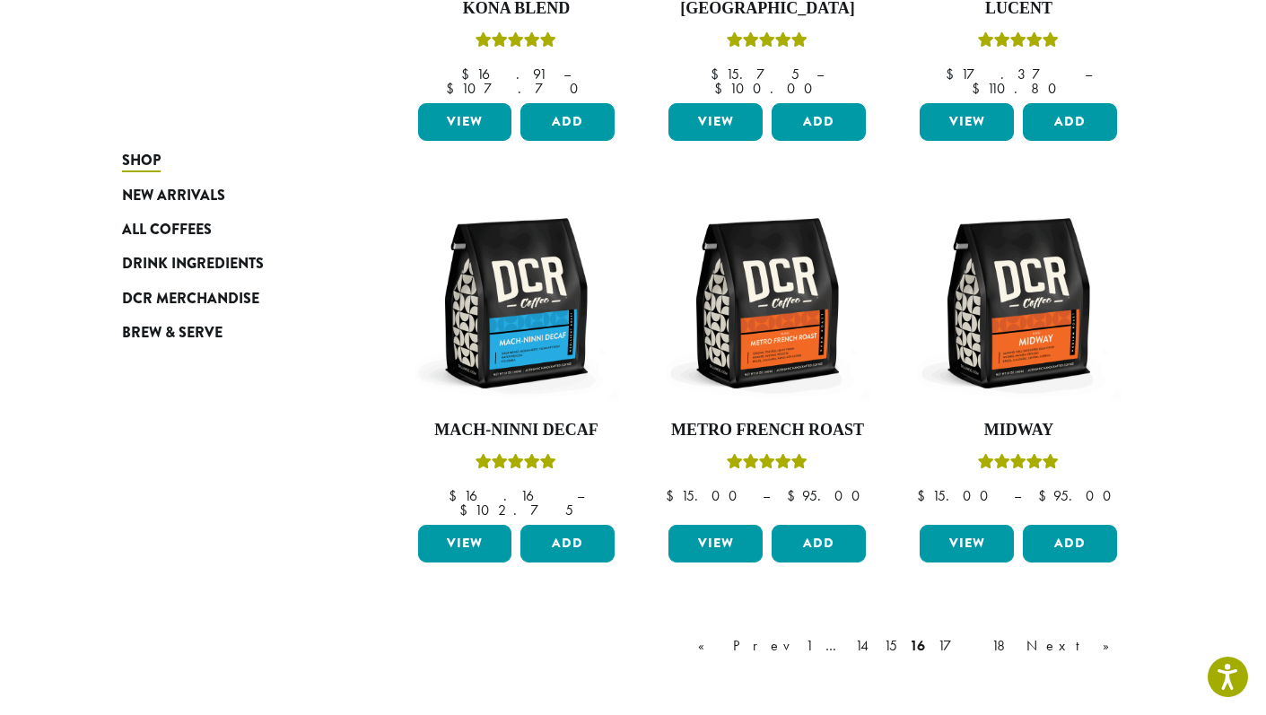
scroll to position [1389, 0]
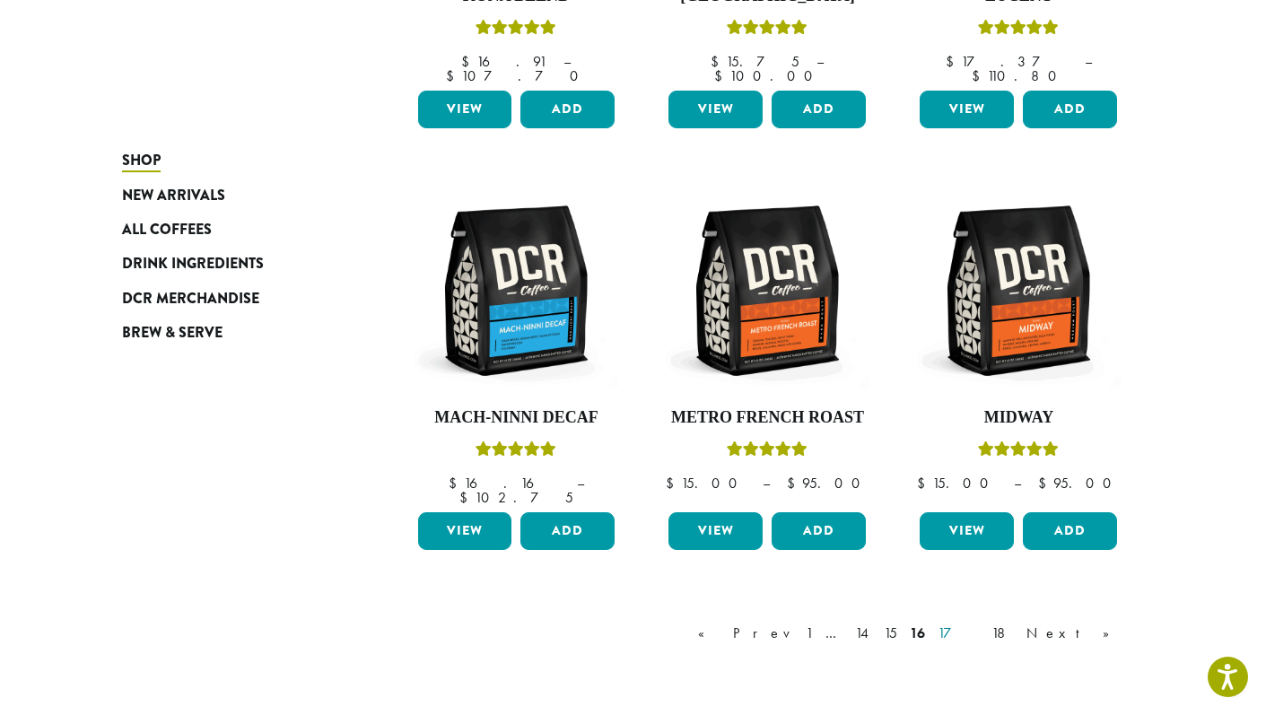
click at [982, 623] on link "17" at bounding box center [958, 634] width 48 height 22
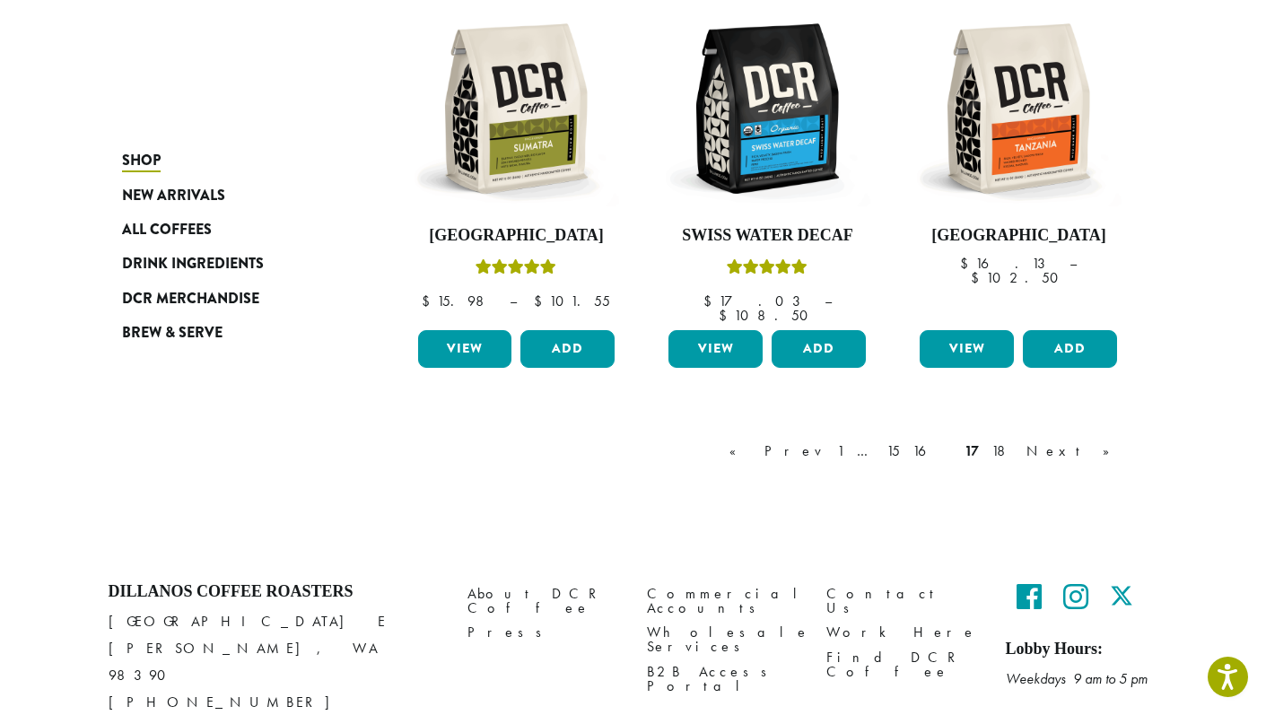
scroll to position [1582, 0]
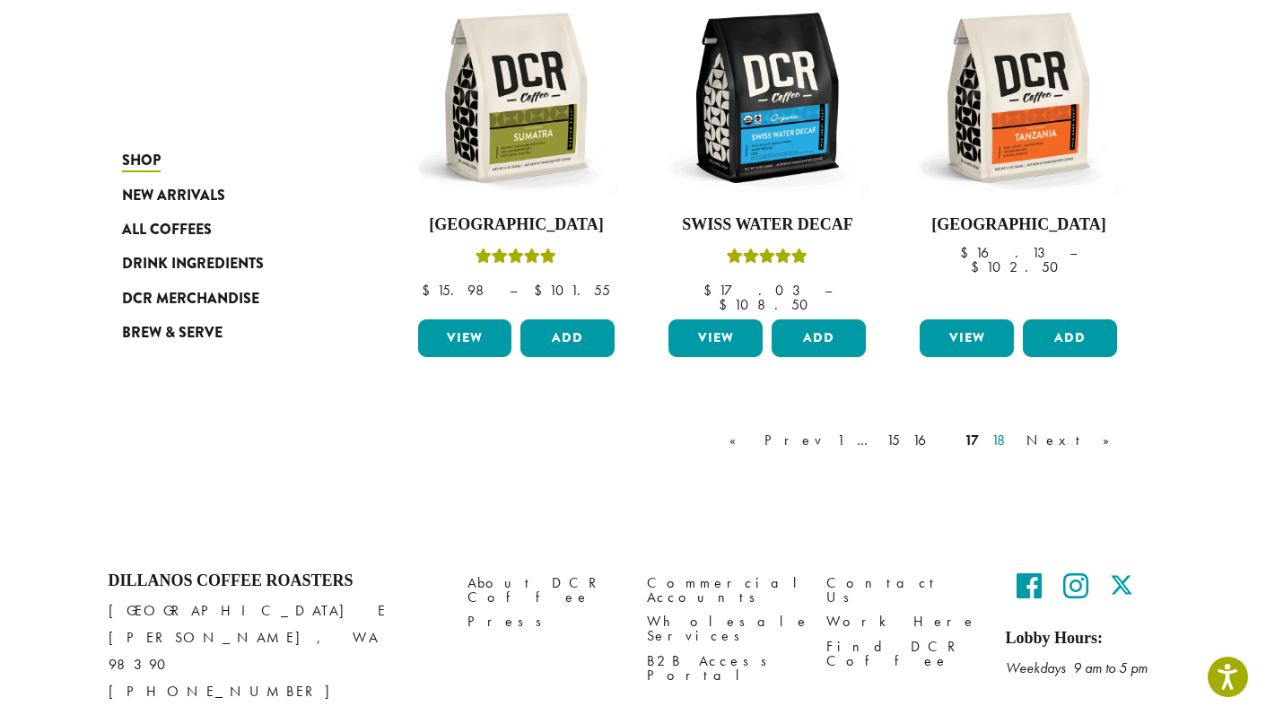
click at [1017, 430] on link "18" at bounding box center [1003, 441] width 30 height 22
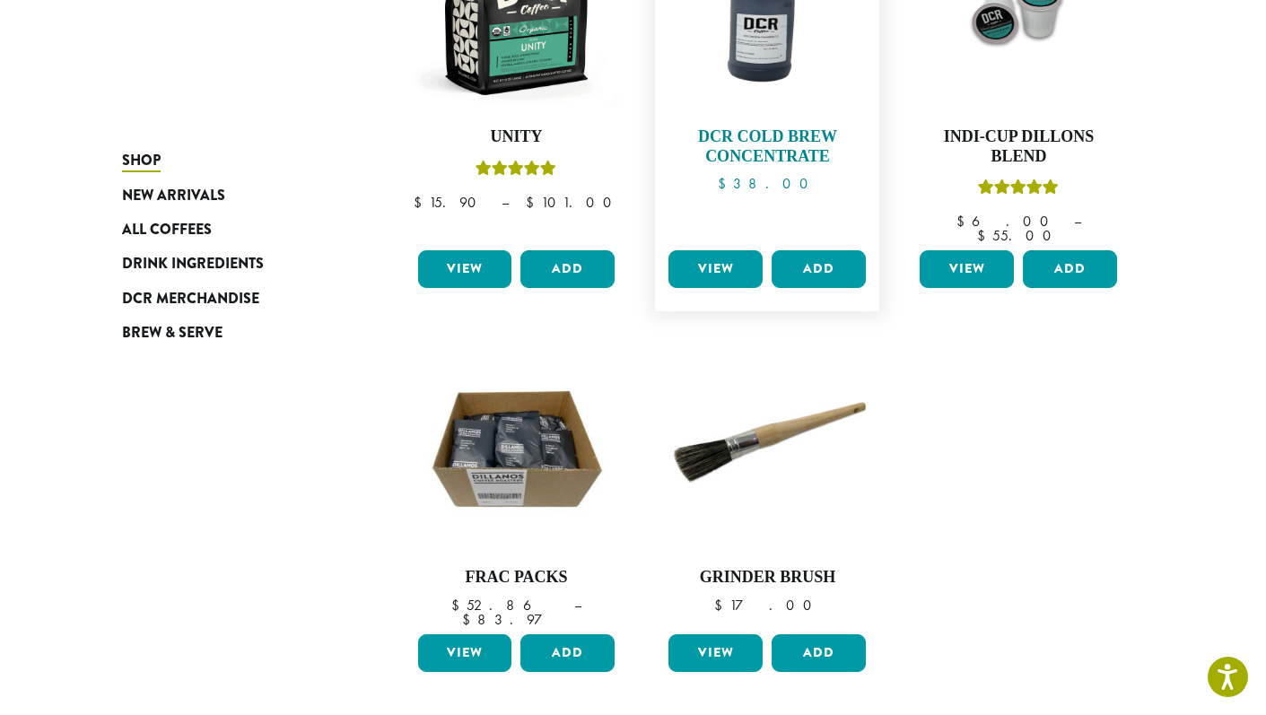
scroll to position [394, 0]
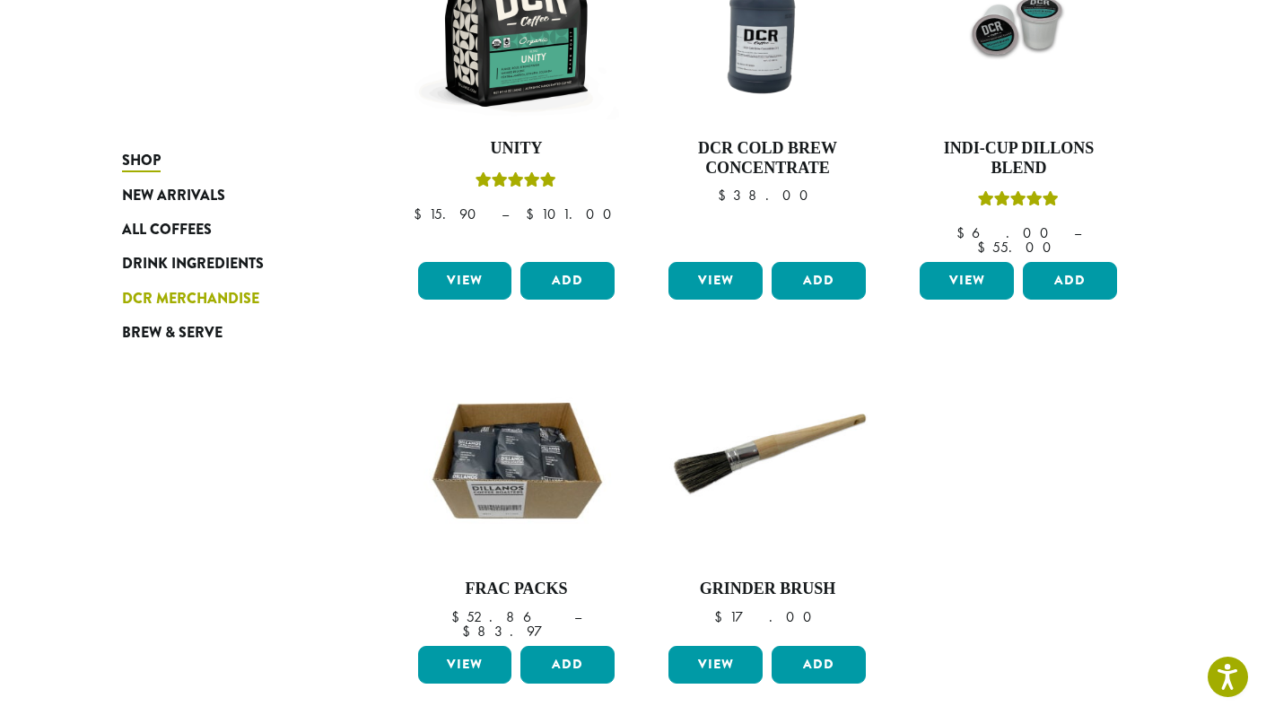
click at [163, 294] on span "DCR Merchandise" at bounding box center [190, 299] width 137 height 22
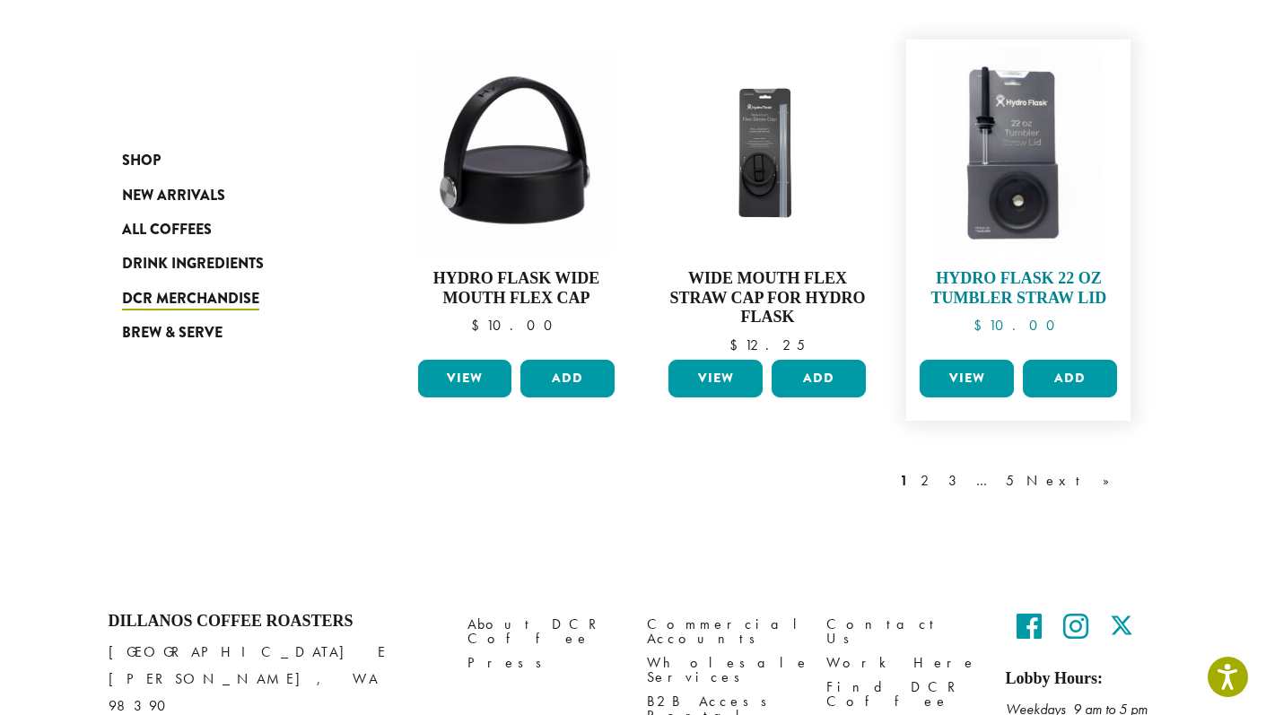
scroll to position [1602, 0]
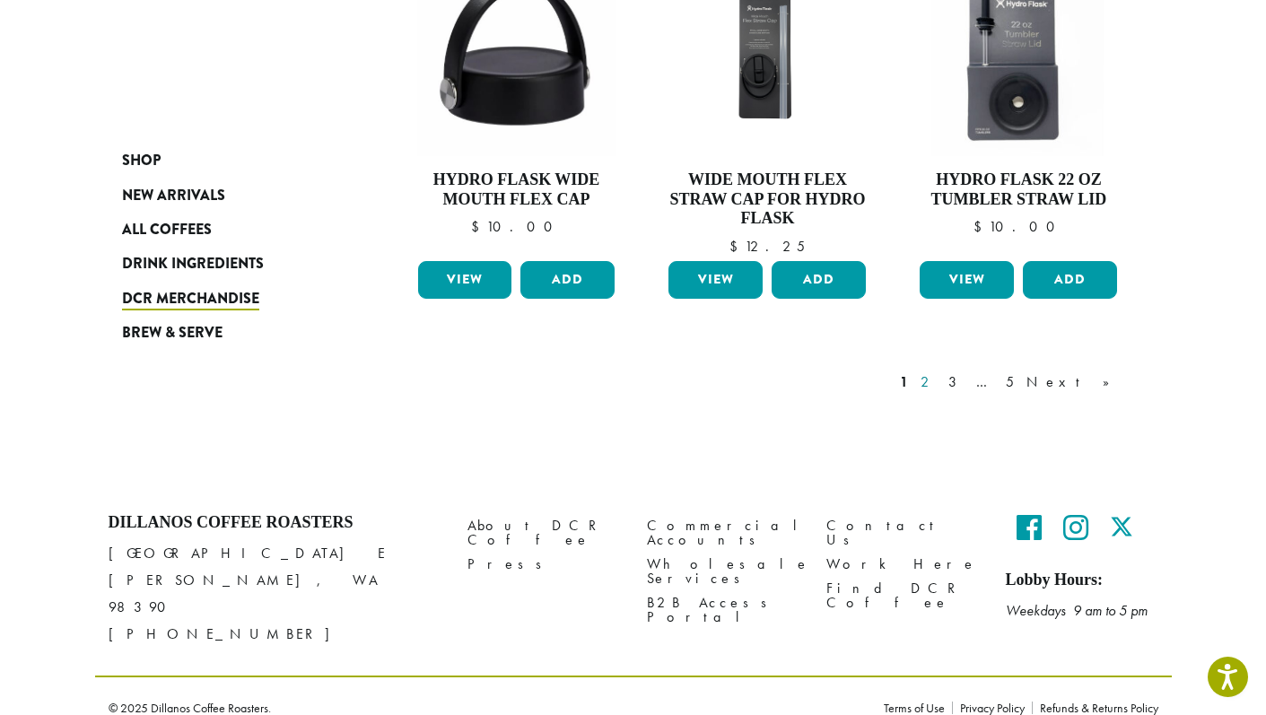
click at [939, 388] on link "2" at bounding box center [928, 382] width 22 height 22
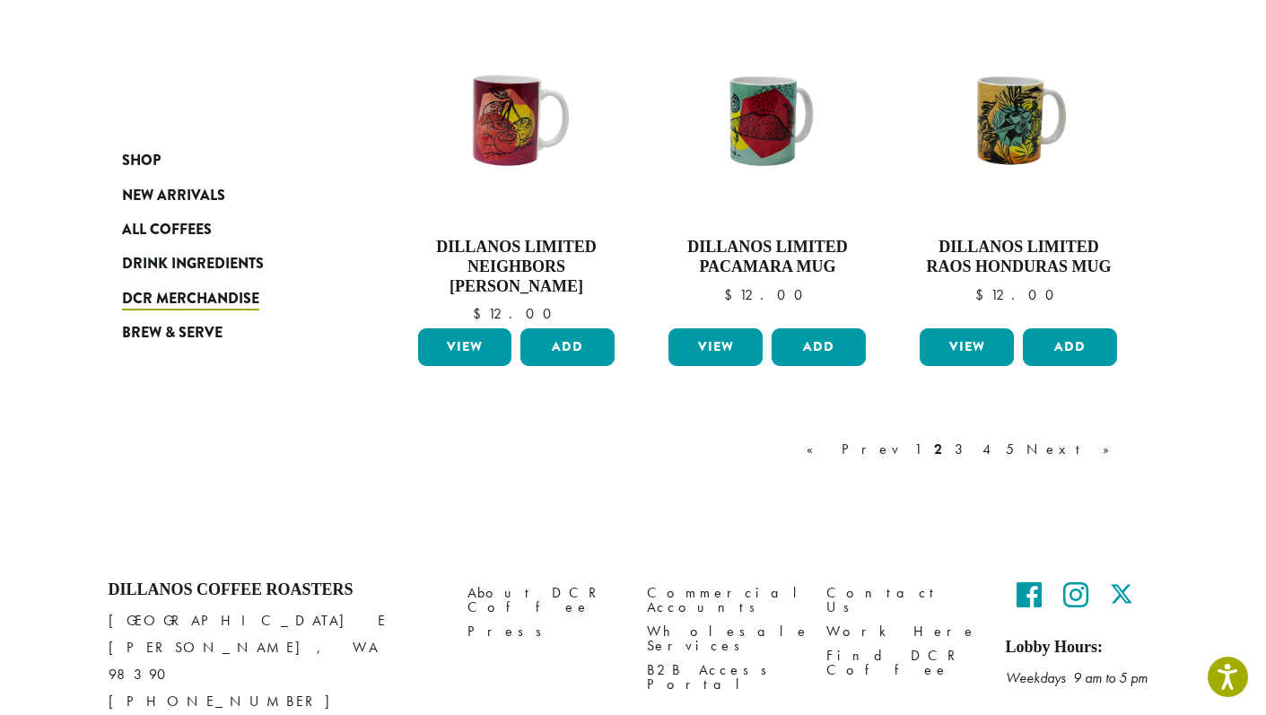
scroll to position [1548, 0]
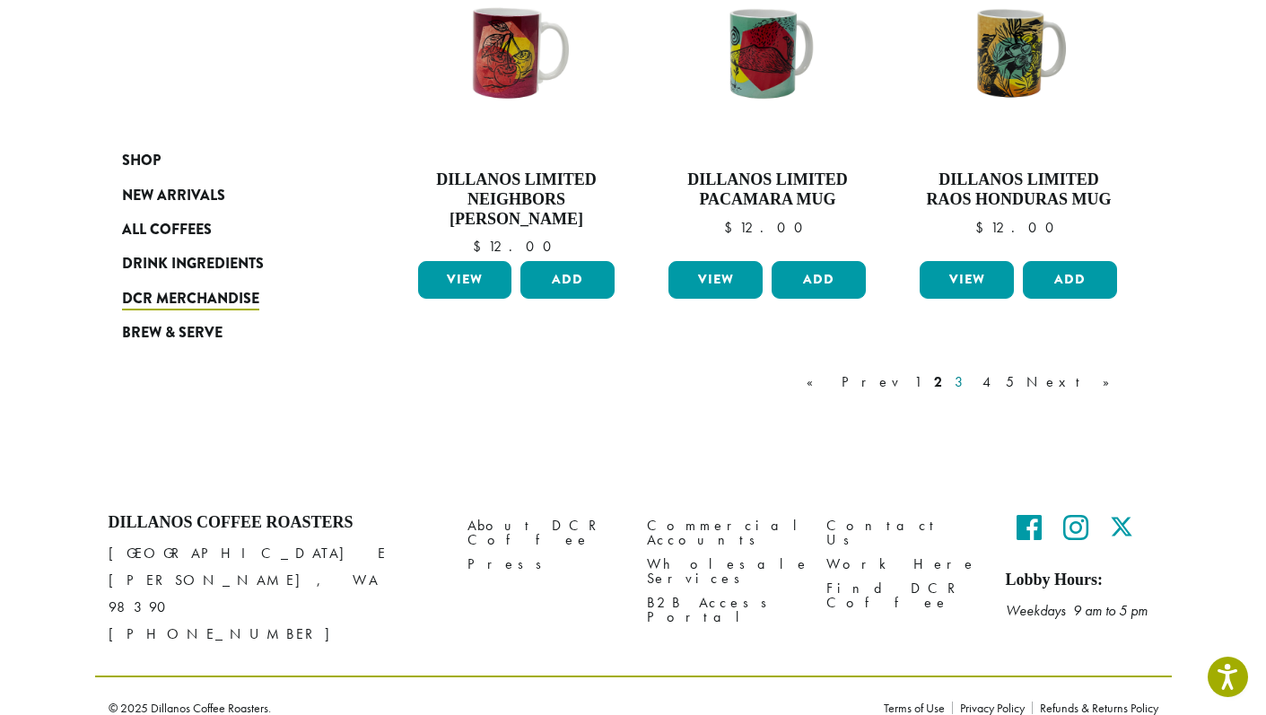
click at [973, 385] on link "3" at bounding box center [962, 382] width 22 height 22
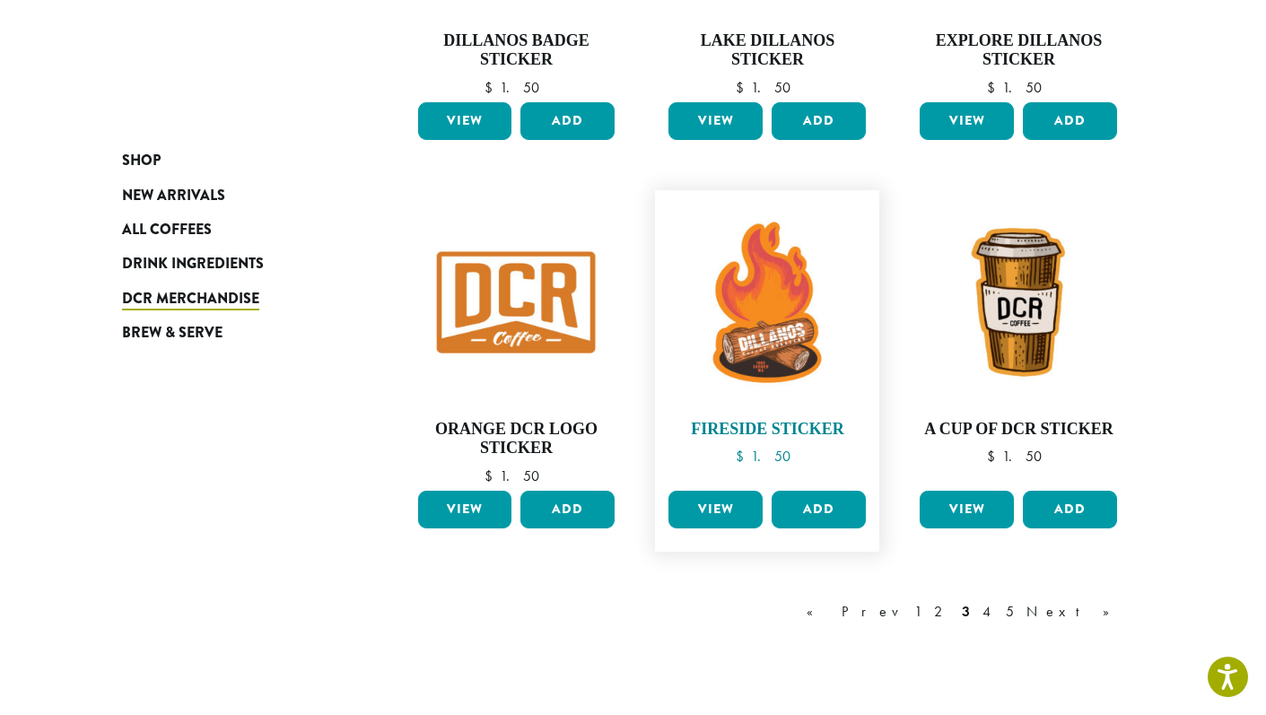
scroll to position [1334, 0]
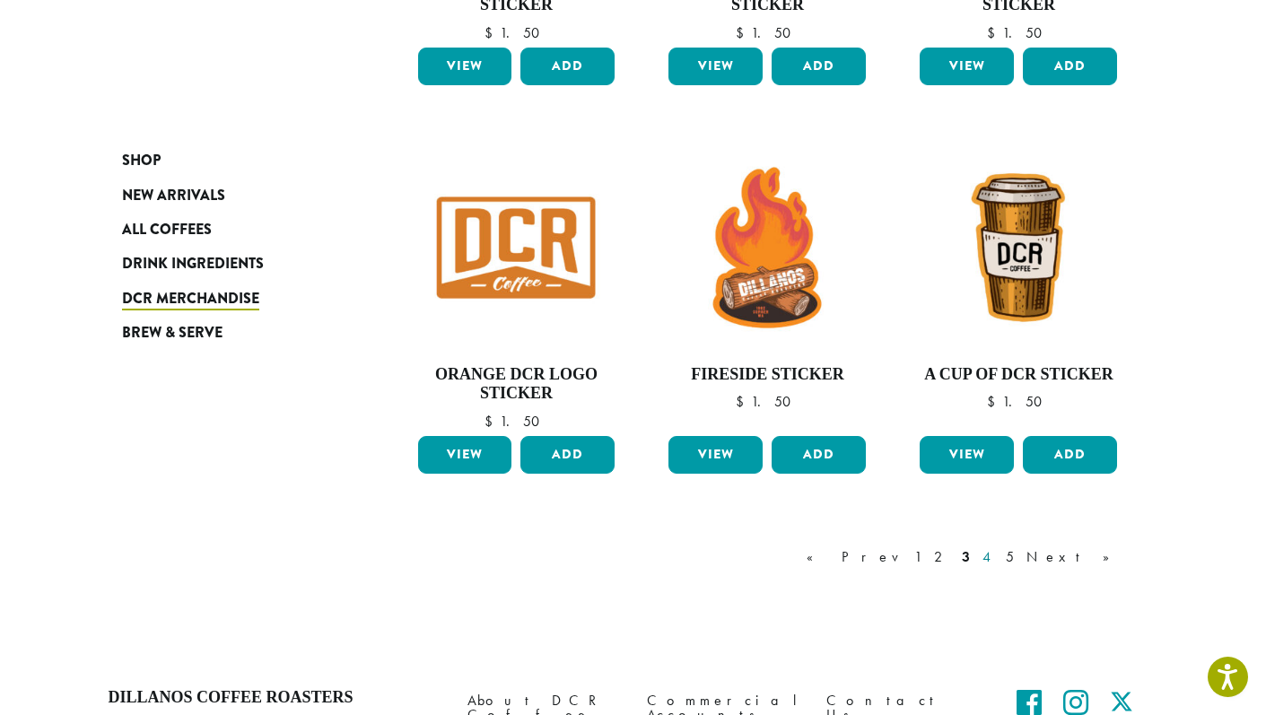
click at [997, 556] on link "4" at bounding box center [988, 557] width 18 height 22
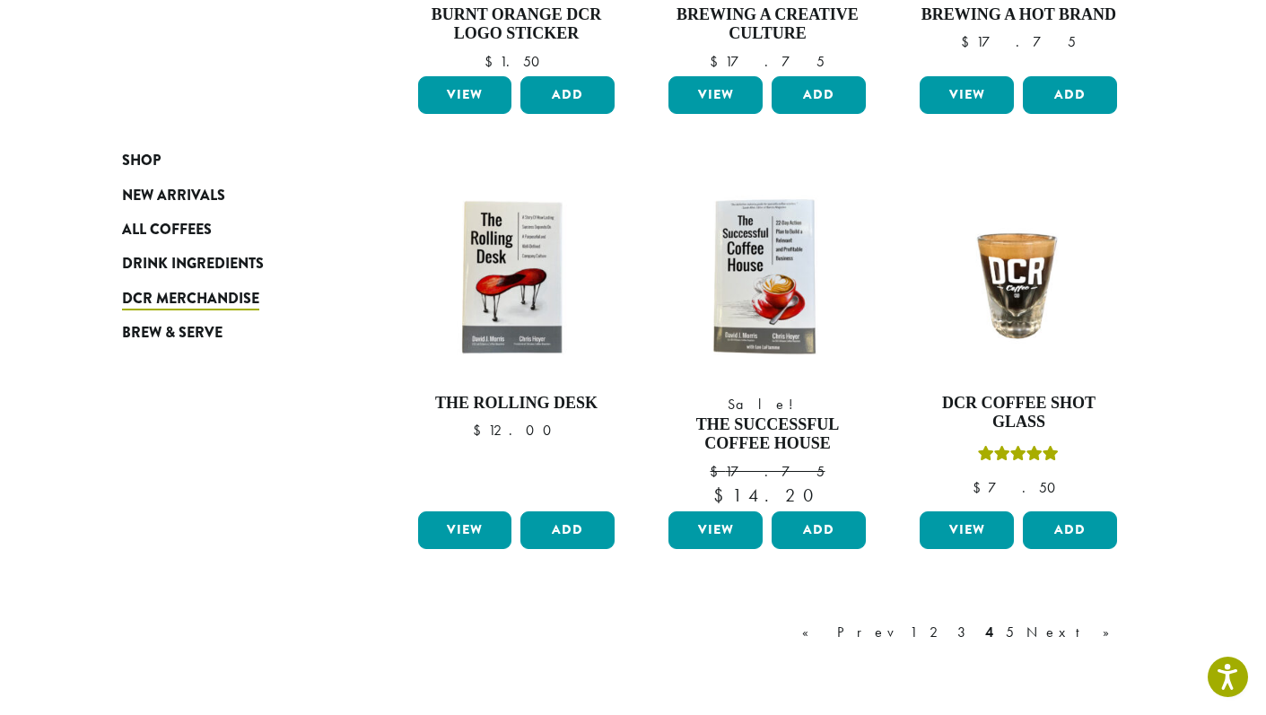
scroll to position [1556, 0]
